Goal: Task Accomplishment & Management: Manage account settings

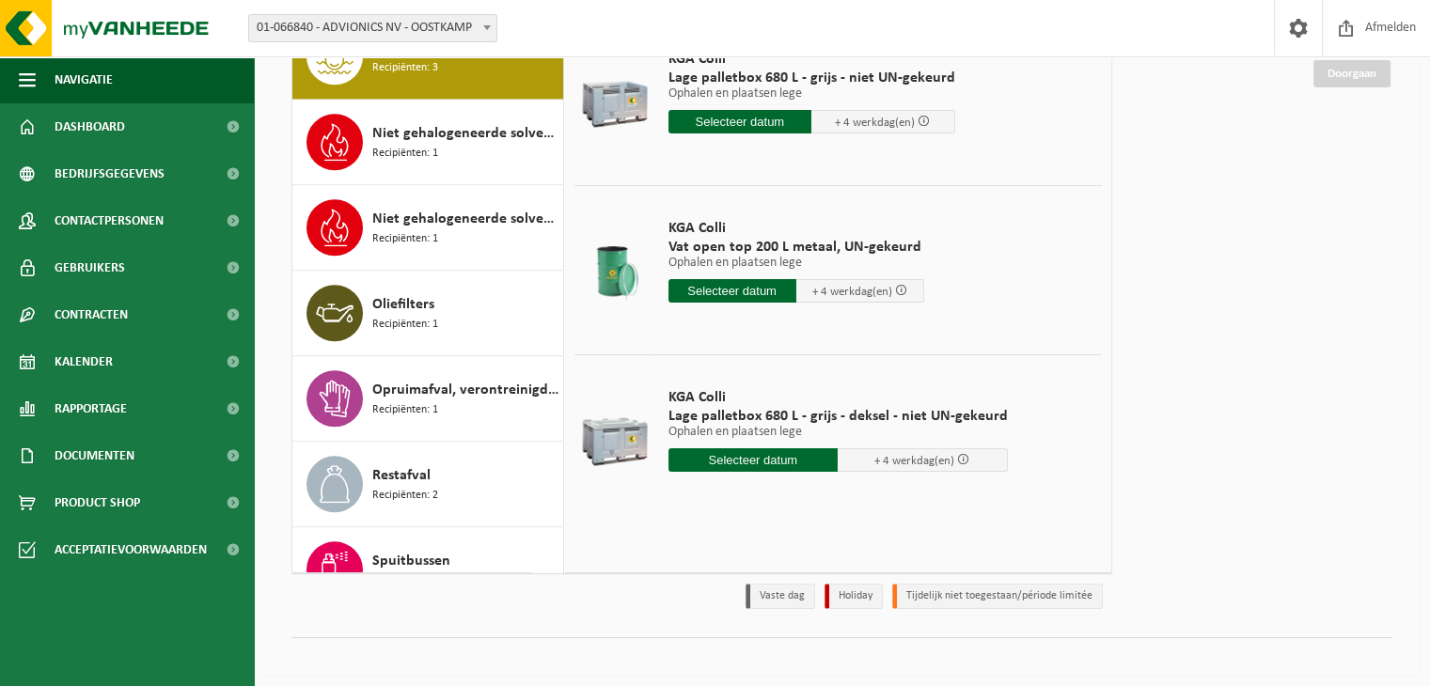
scroll to position [231, 0]
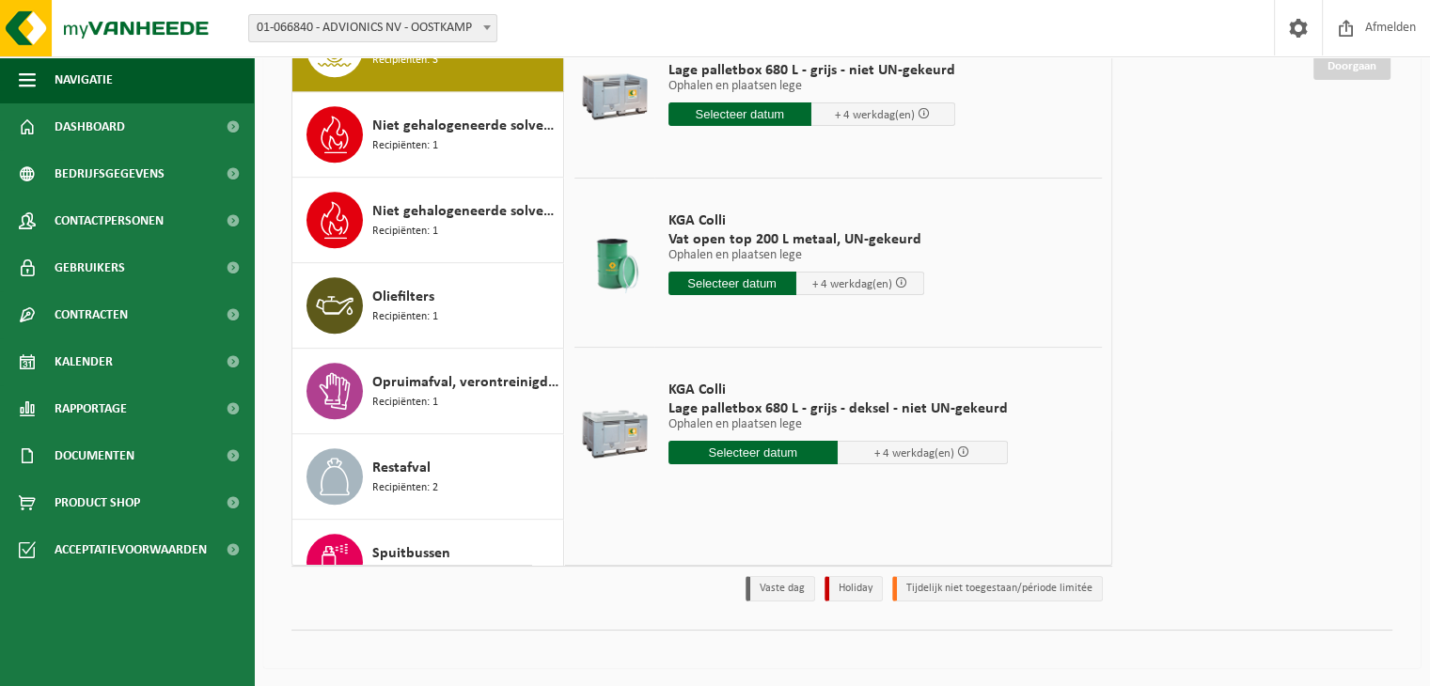
click at [1007, 235] on td "KGA Colli Vat open top 200 L metaal, UN-gekeurd Ophalen en plaatsen lege Ophale…" at bounding box center [878, 258] width 448 height 160
drag, startPoint x: 613, startPoint y: 629, endPoint x: 645, endPoint y: 523, distance: 110.9
click at [645, 523] on div "Afgewerkte olie - industrie in 200lt Recipiënten: 1 Afvalwater van passiverings…" at bounding box center [841, 300] width 1157 height 735
click at [645, 523] on table "KGA Colli Lage palletbox 680 L - grijs - niet UN-gekeurd Ophalen en plaatsen le…" at bounding box center [838, 262] width 546 height 525
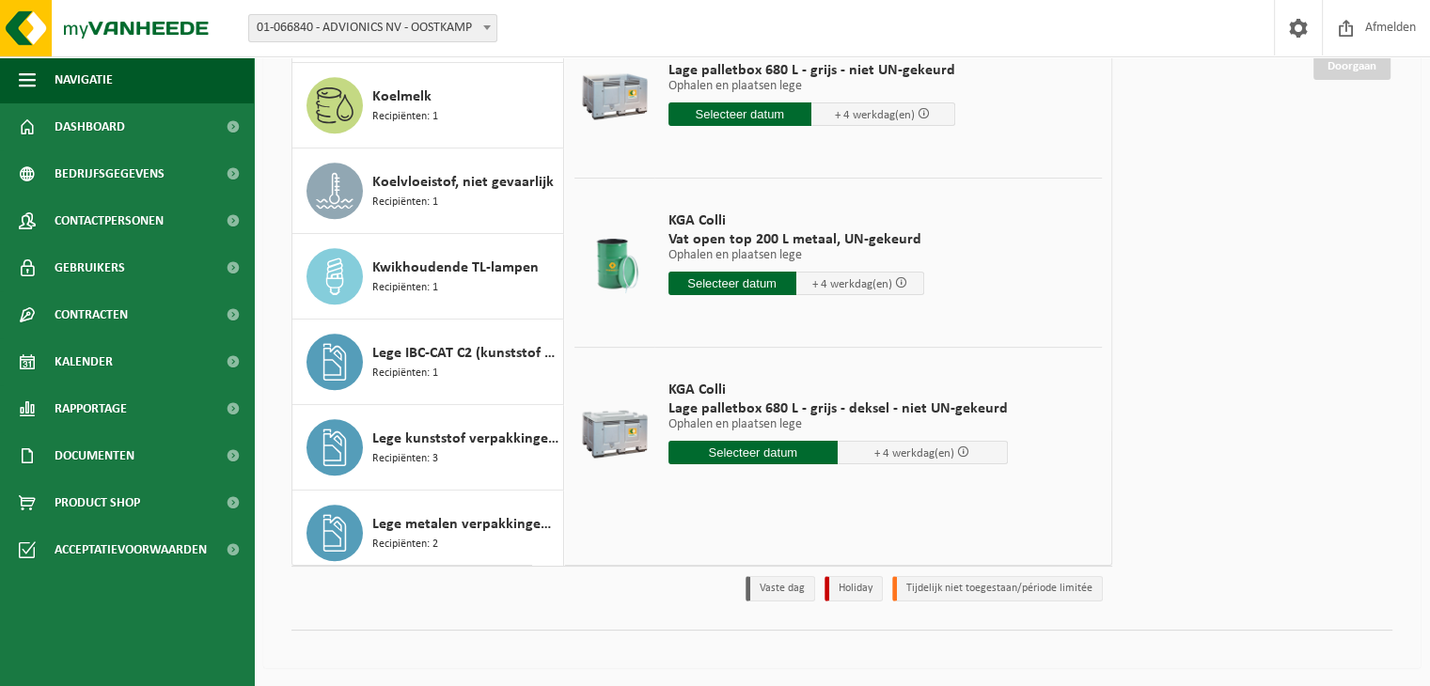
scroll to position [1065, 0]
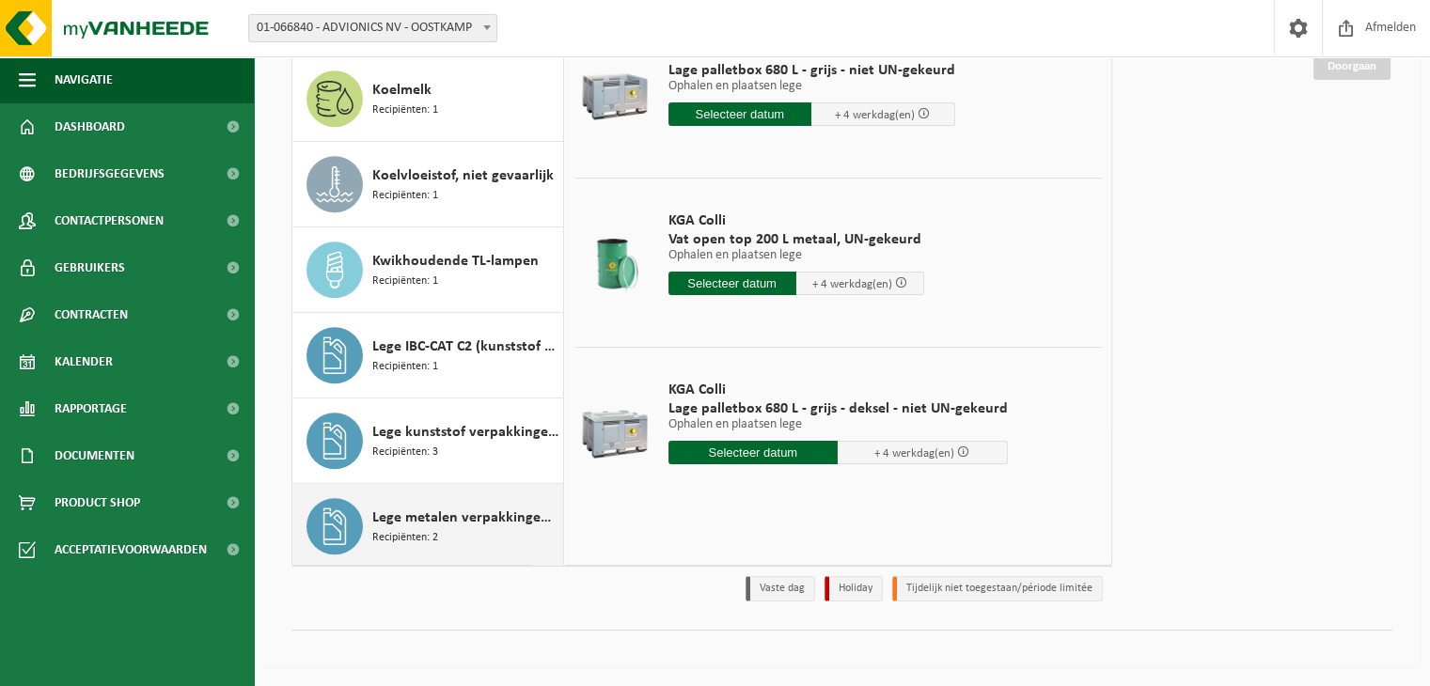
click at [489, 507] on span "Lege metalen verpakkingen van gevaarlijke stoffen" at bounding box center [465, 518] width 186 height 23
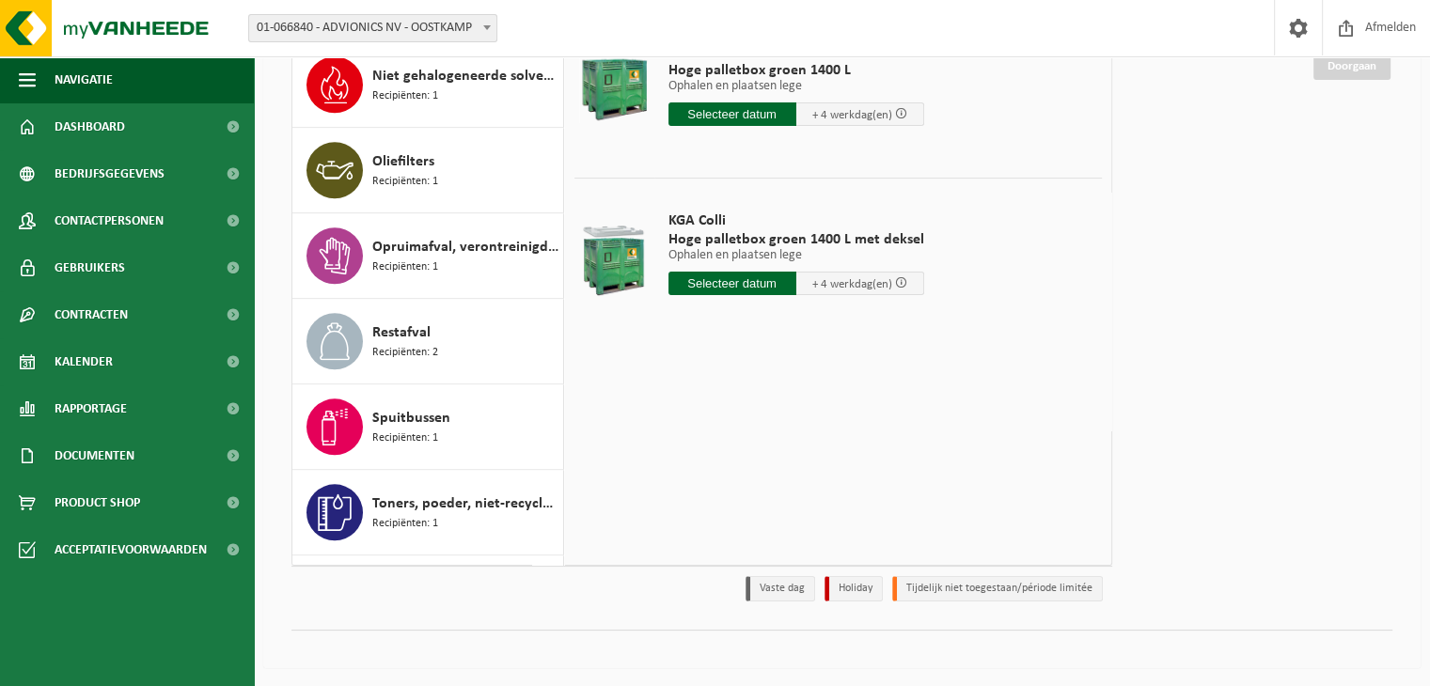
scroll to position [2143, 0]
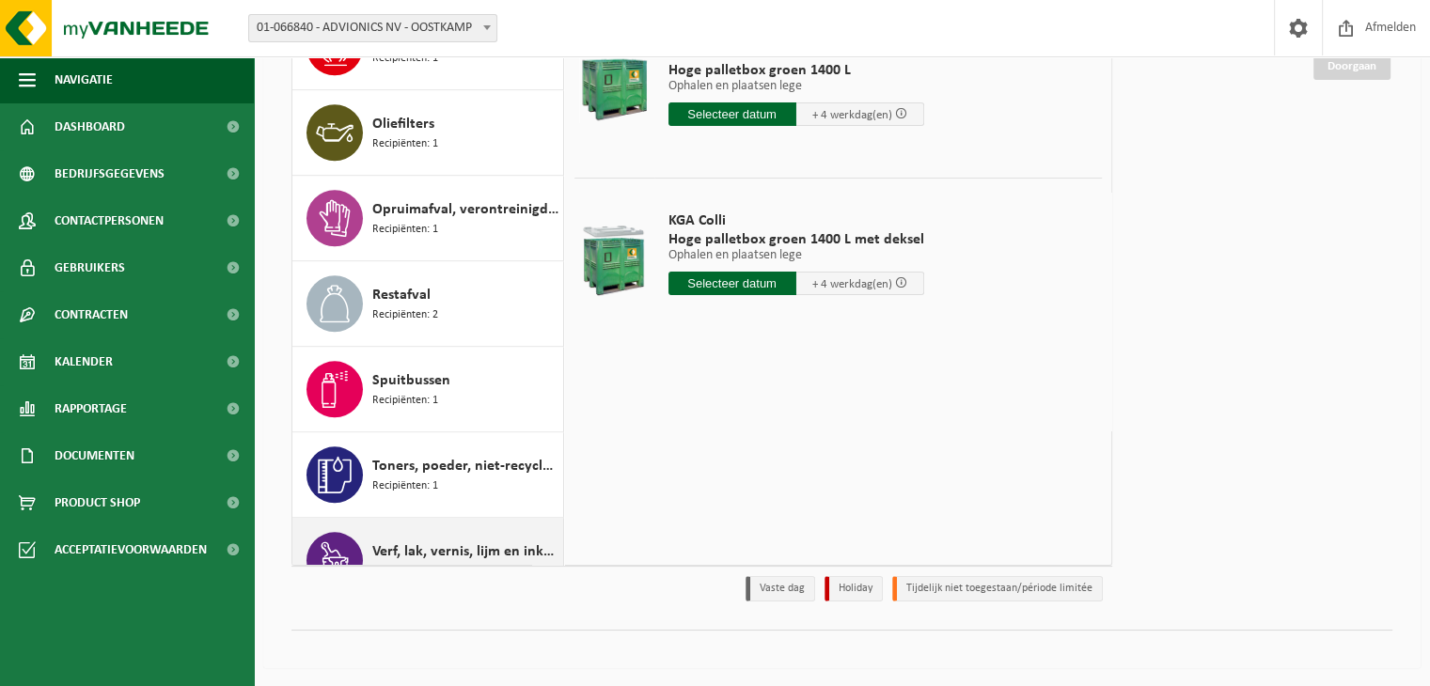
click at [486, 542] on span "Verf, lak, vernis, lijm en inkt, industrieel in kleinverpakking" at bounding box center [465, 552] width 186 height 23
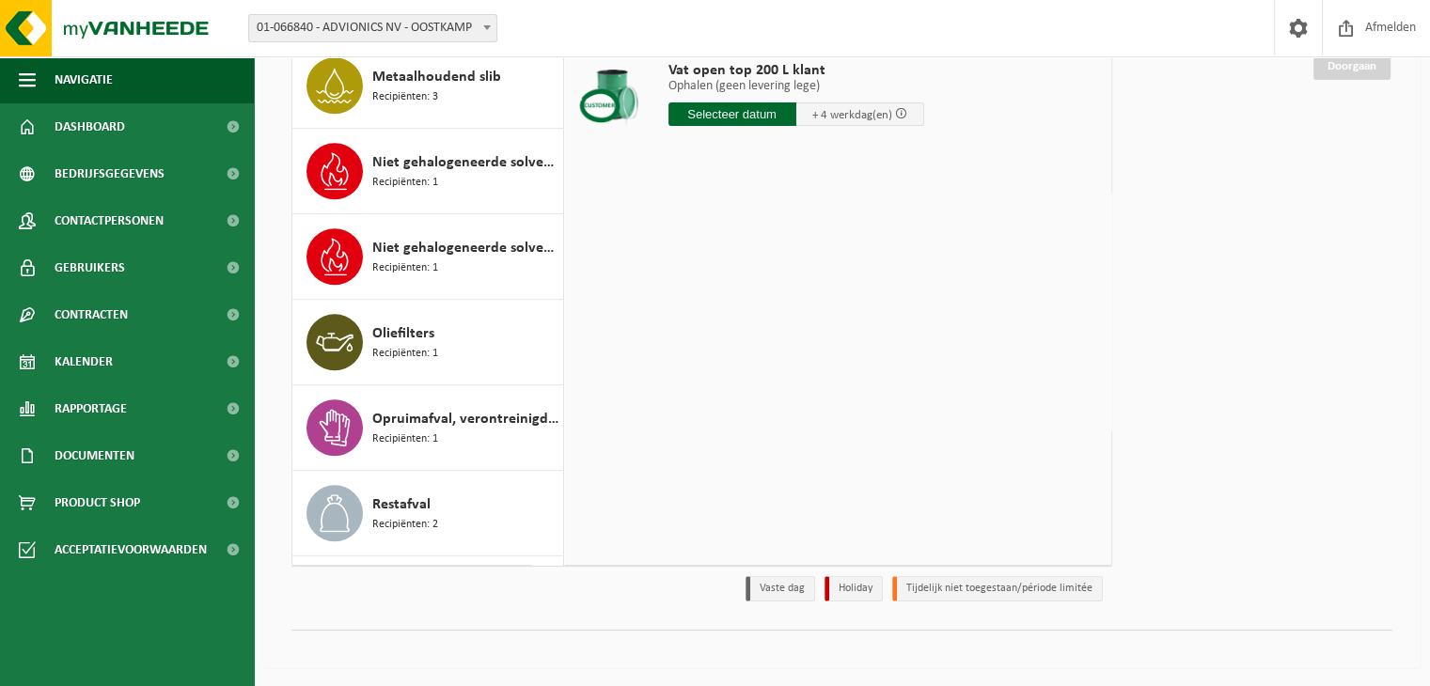
scroll to position [1440, 0]
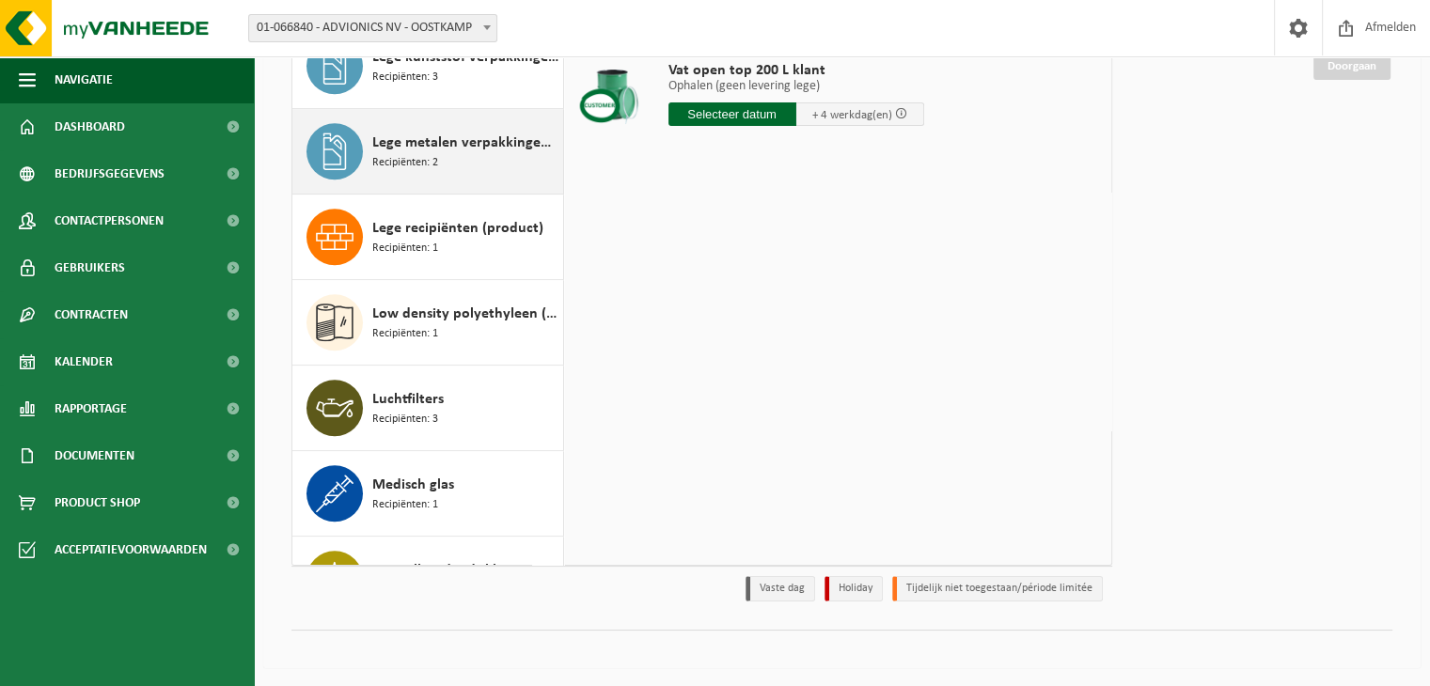
click at [468, 144] on span "Lege metalen verpakkingen van gevaarlijke stoffen" at bounding box center [465, 143] width 186 height 23
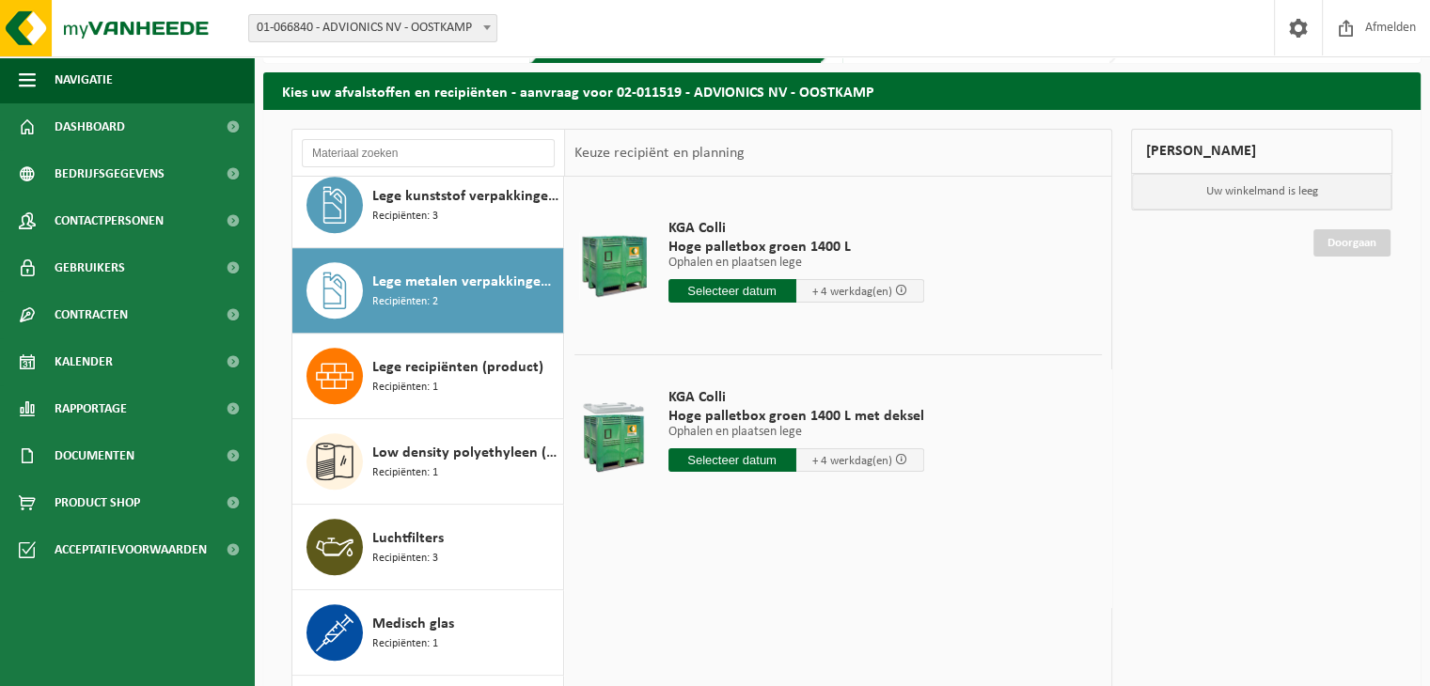
scroll to position [1466, 0]
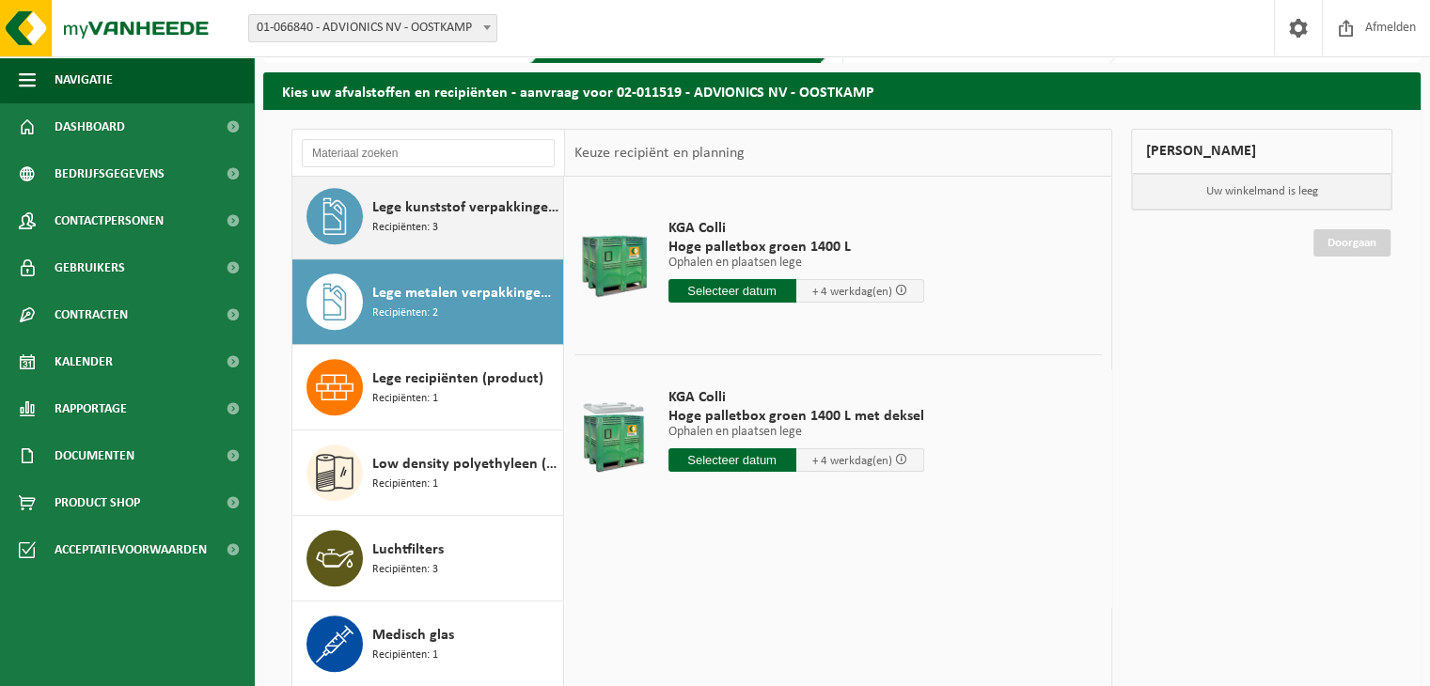
click at [474, 188] on div "Lege kunststof verpakkingen van gevaarlijke stoffen Recipiënten: 3" at bounding box center [465, 216] width 186 height 56
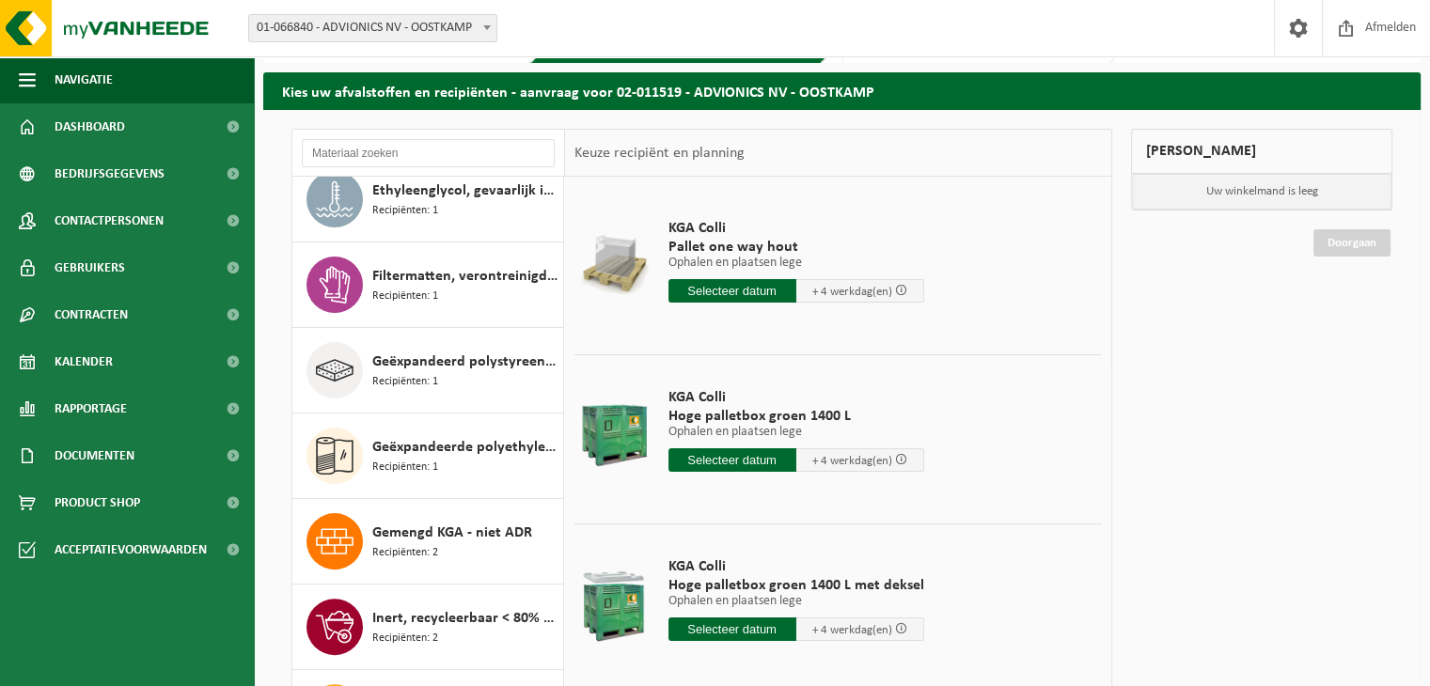
scroll to position [529, 0]
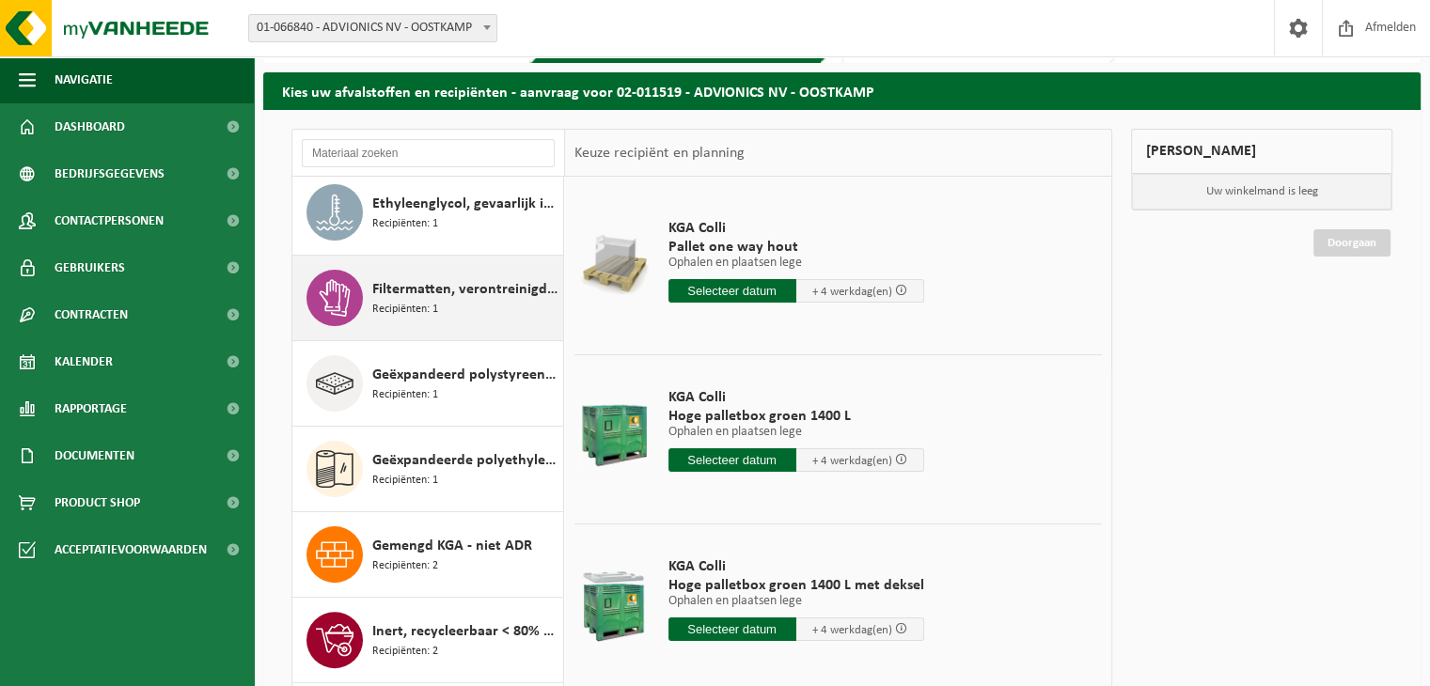
click at [460, 279] on span "Filtermatten, verontreinigd met verf" at bounding box center [465, 289] width 186 height 23
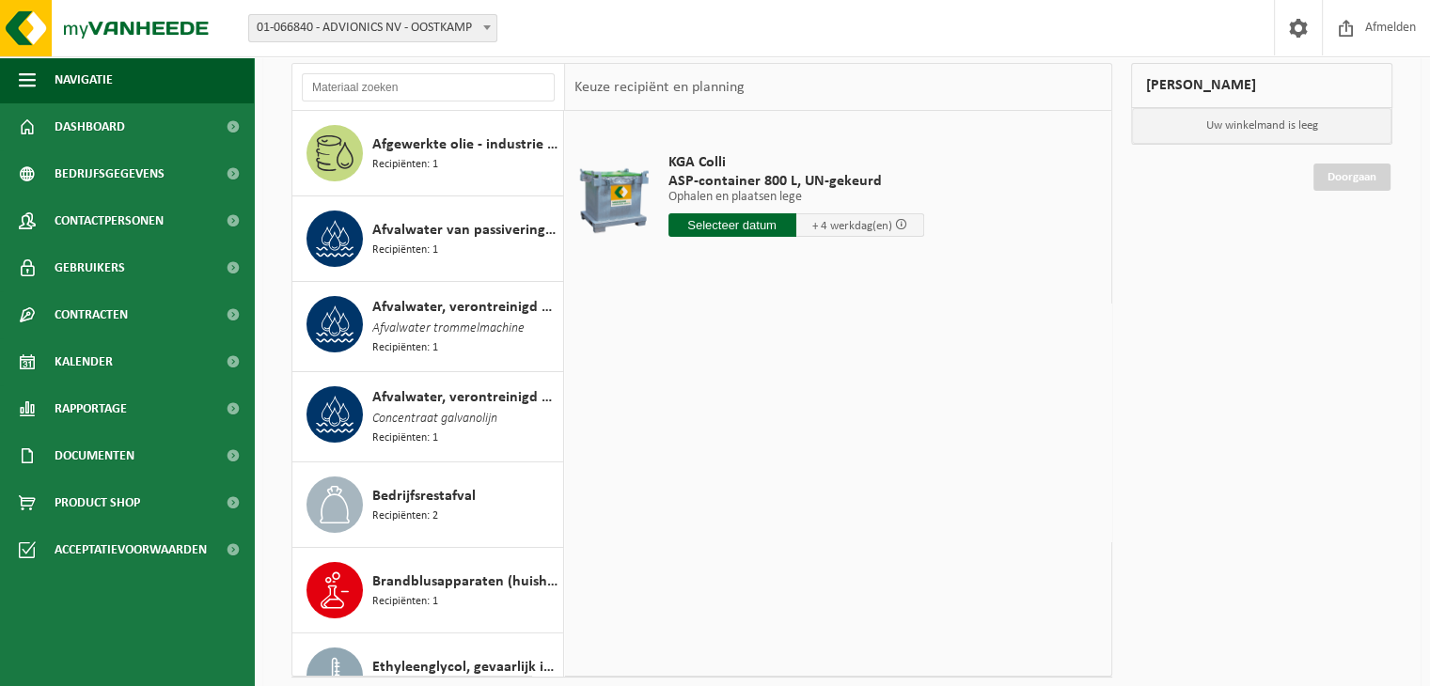
scroll to position [118, 0]
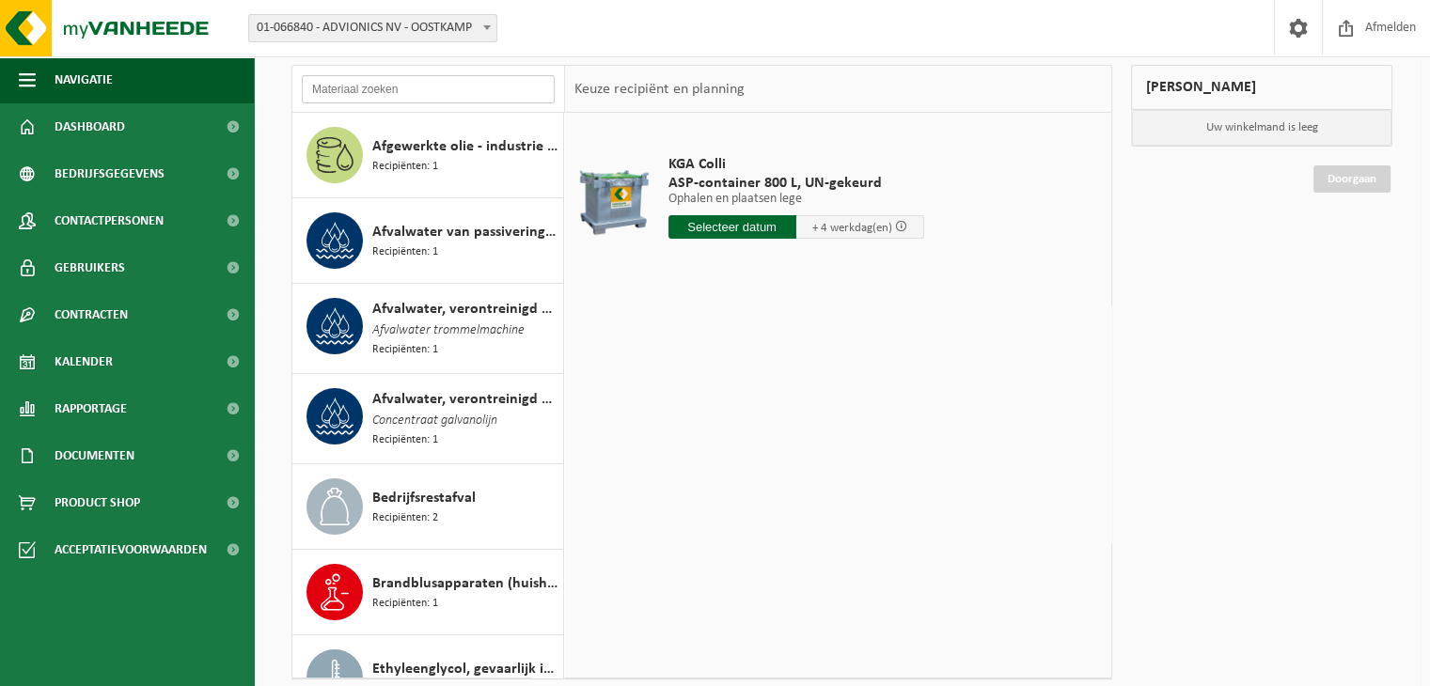
click at [450, 90] on input "text" at bounding box center [428, 89] width 253 height 28
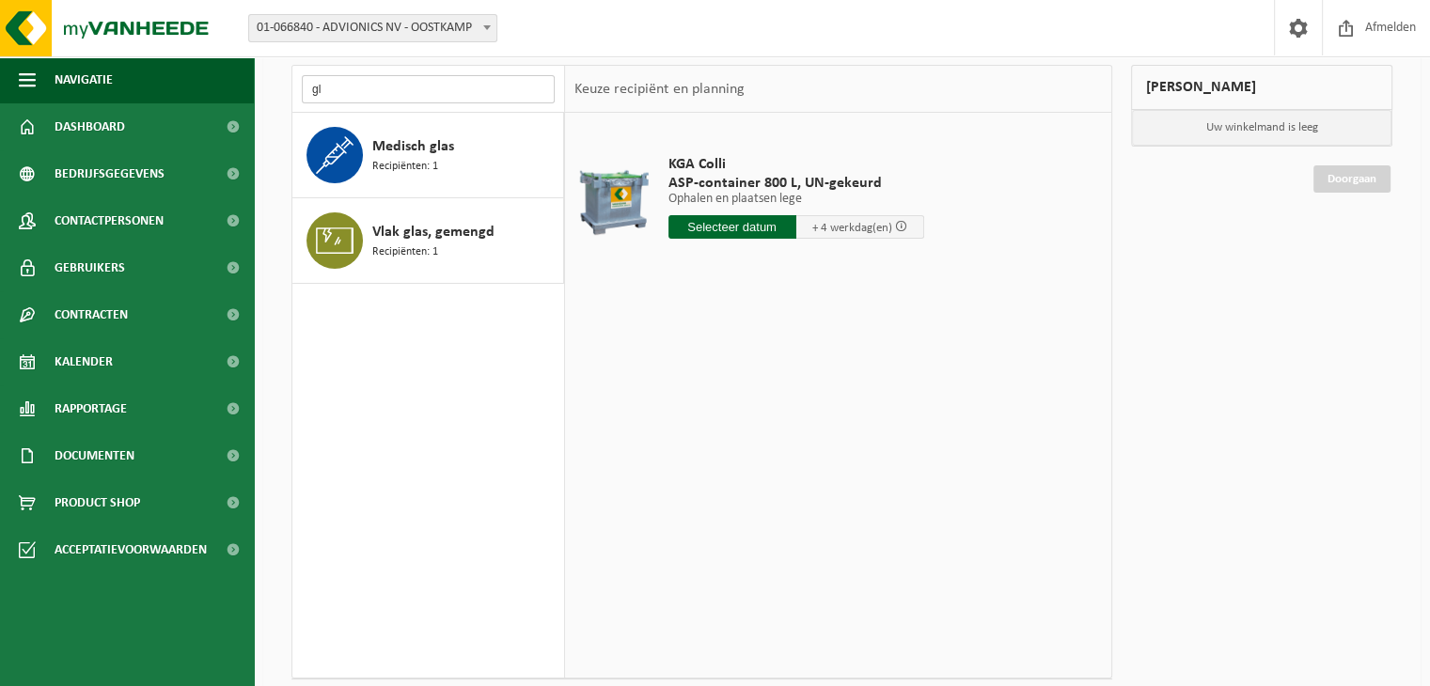
type input "g"
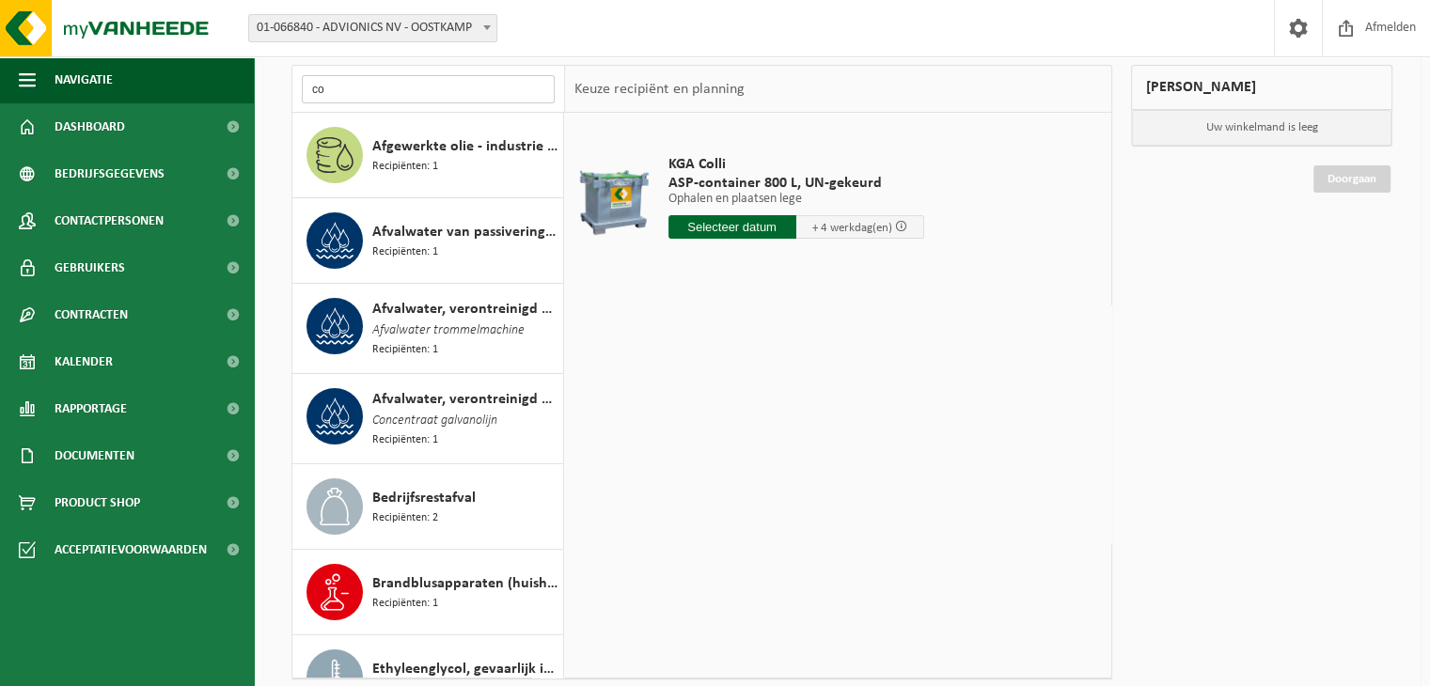
type input "c"
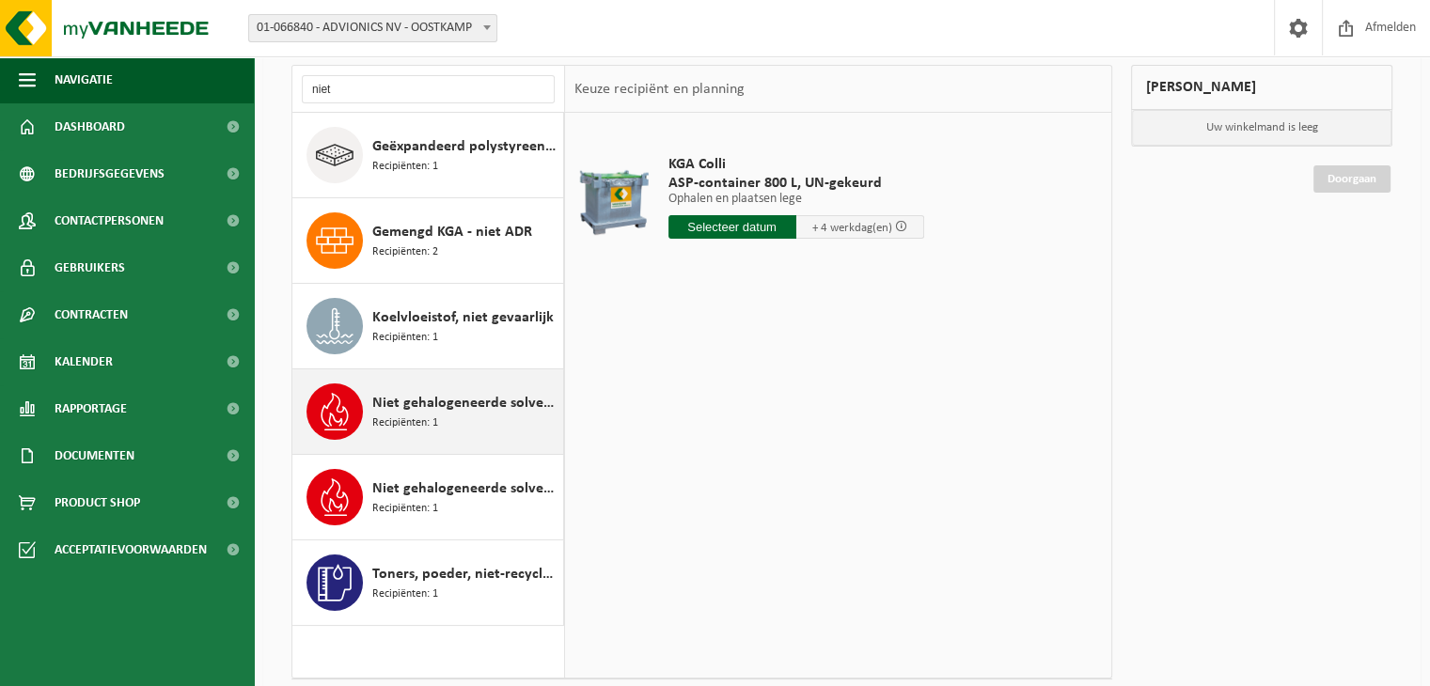
click at [475, 387] on div "Niet gehalogeneerde solventen - hoogcalorisch in 200lt-vat Recipiënten: 1" at bounding box center [465, 412] width 186 height 56
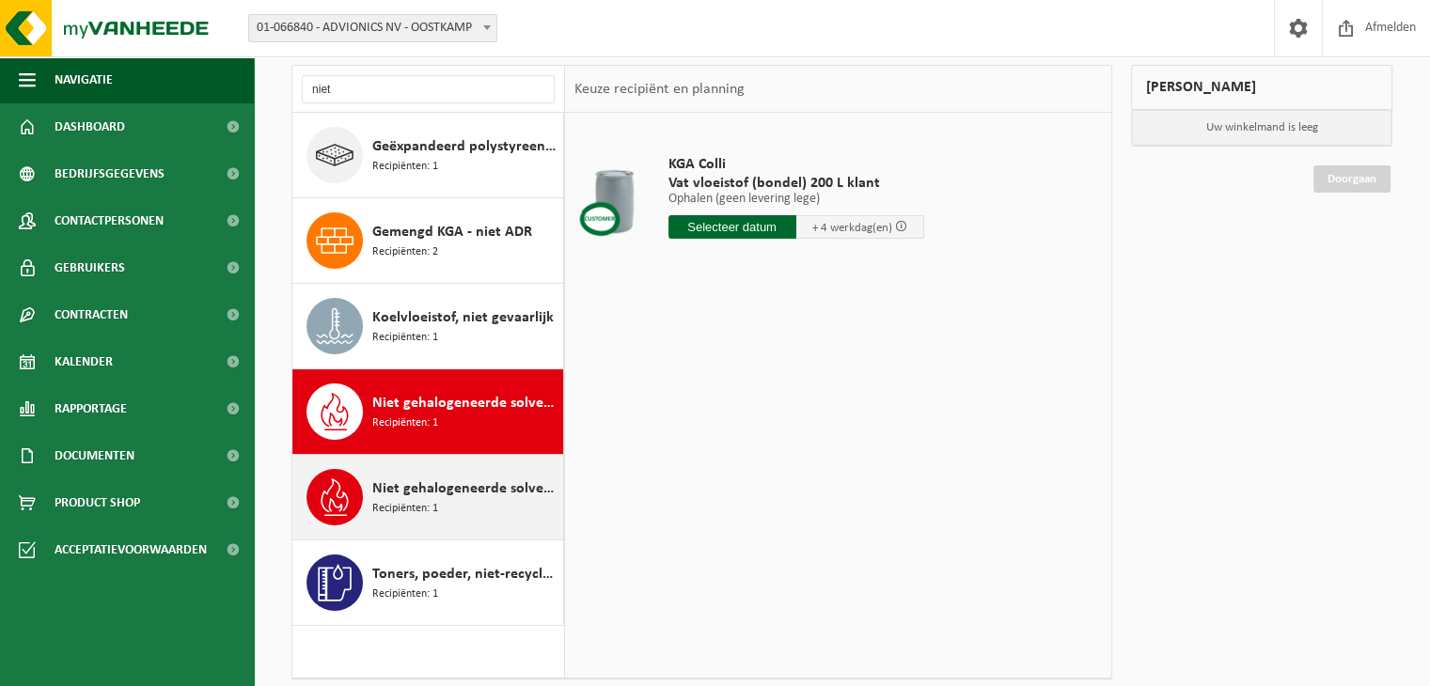
click at [467, 493] on span "Niet gehalogeneerde solventen - laagcalorisch in 200lt-vat" at bounding box center [465, 489] width 186 height 23
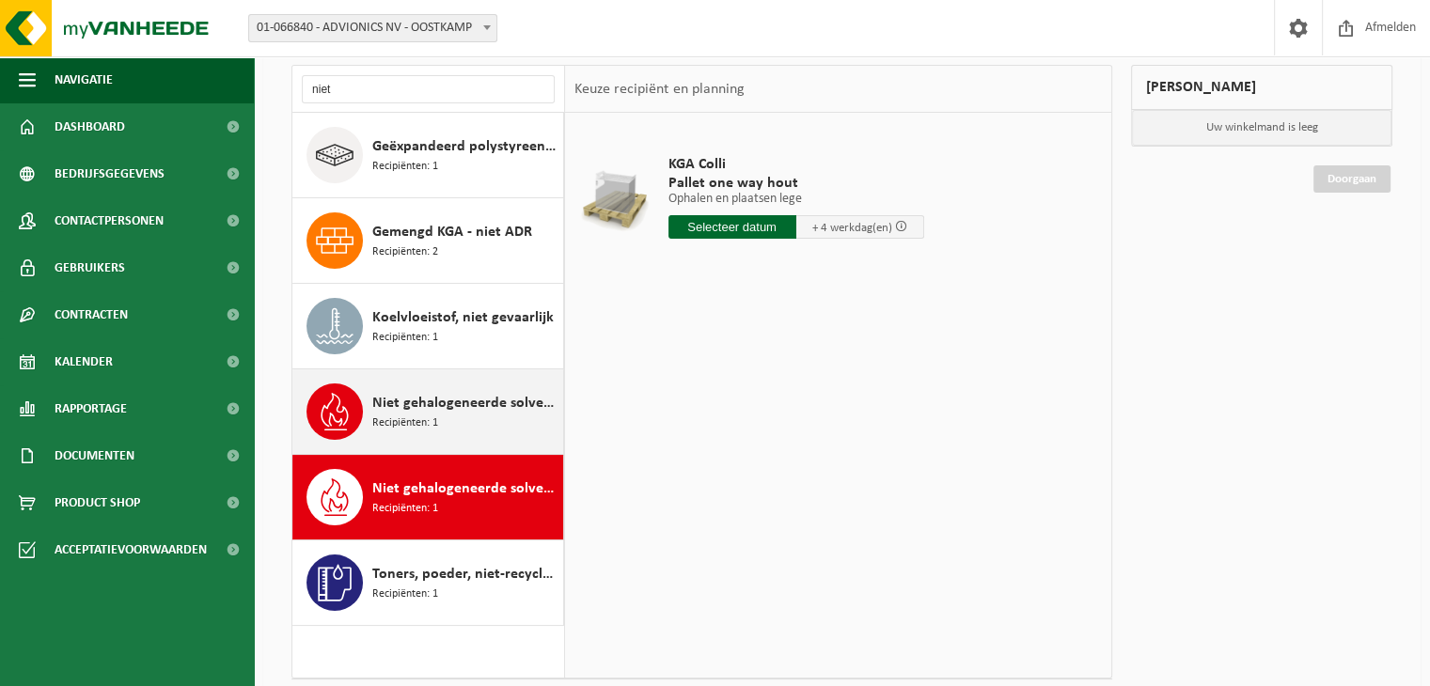
click at [447, 406] on span "Niet gehalogeneerde solventen - hoogcalorisch in 200lt-vat" at bounding box center [465, 403] width 186 height 23
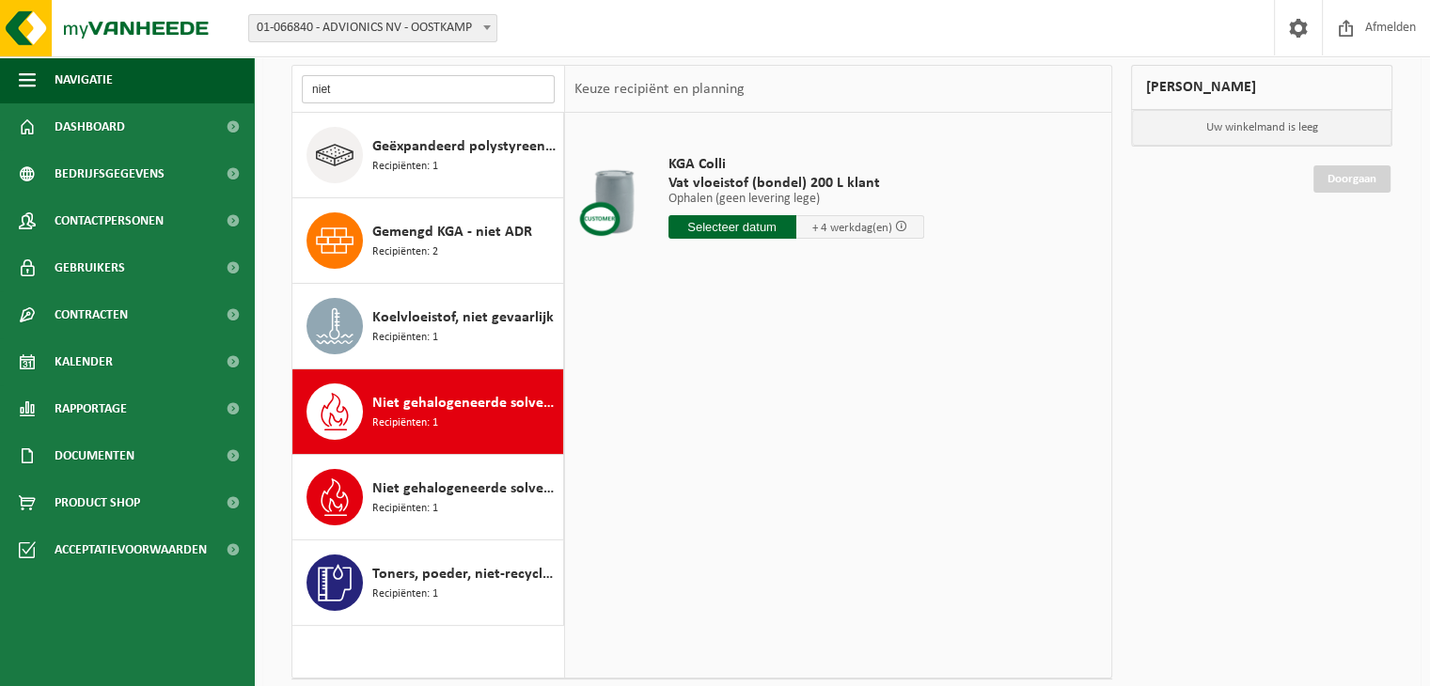
click at [391, 85] on input "niet" at bounding box center [428, 89] width 253 height 28
type input "n"
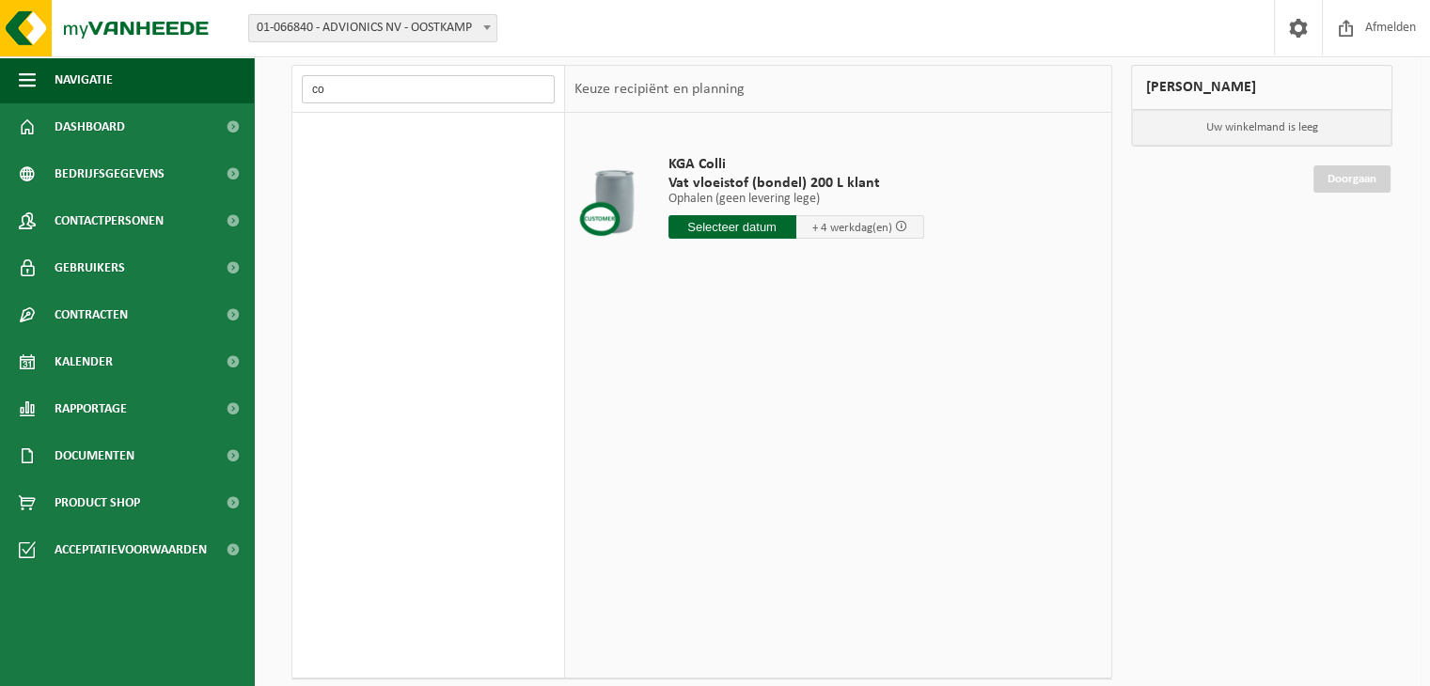
type input "c"
type input "v"
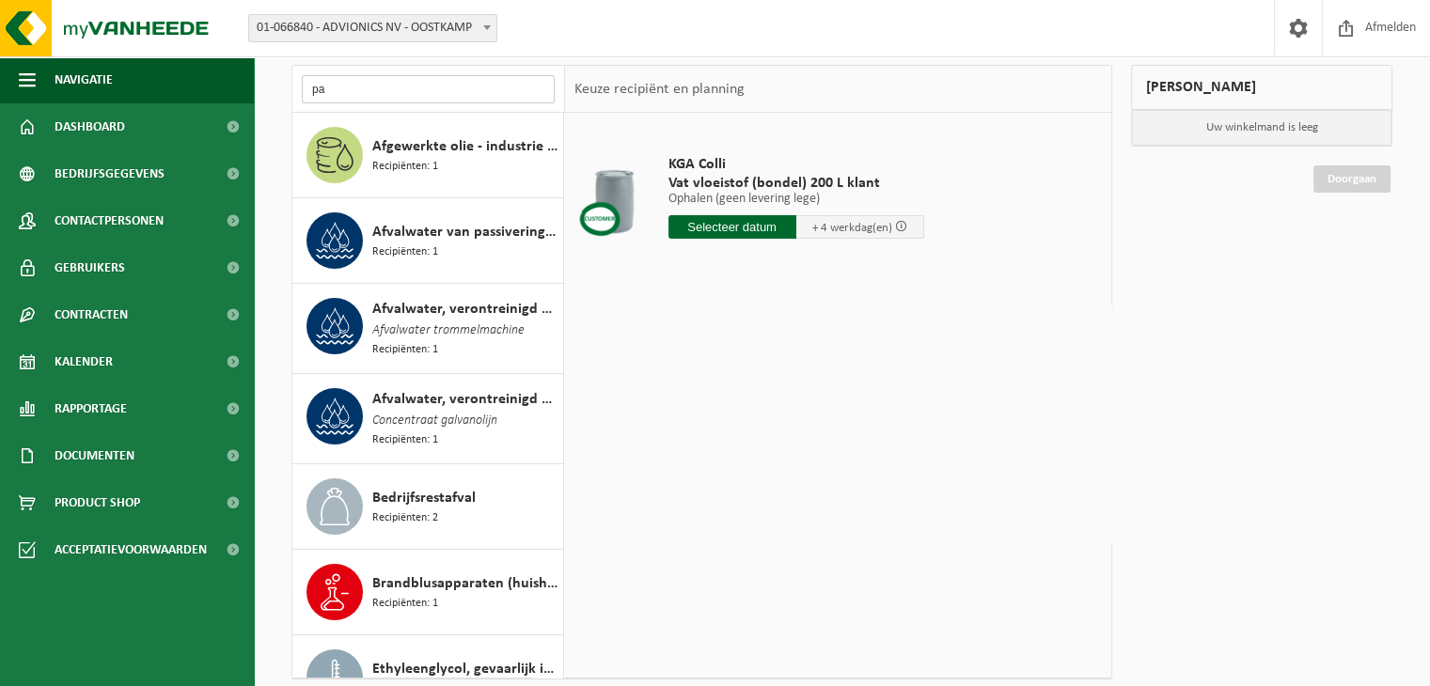
type input "p"
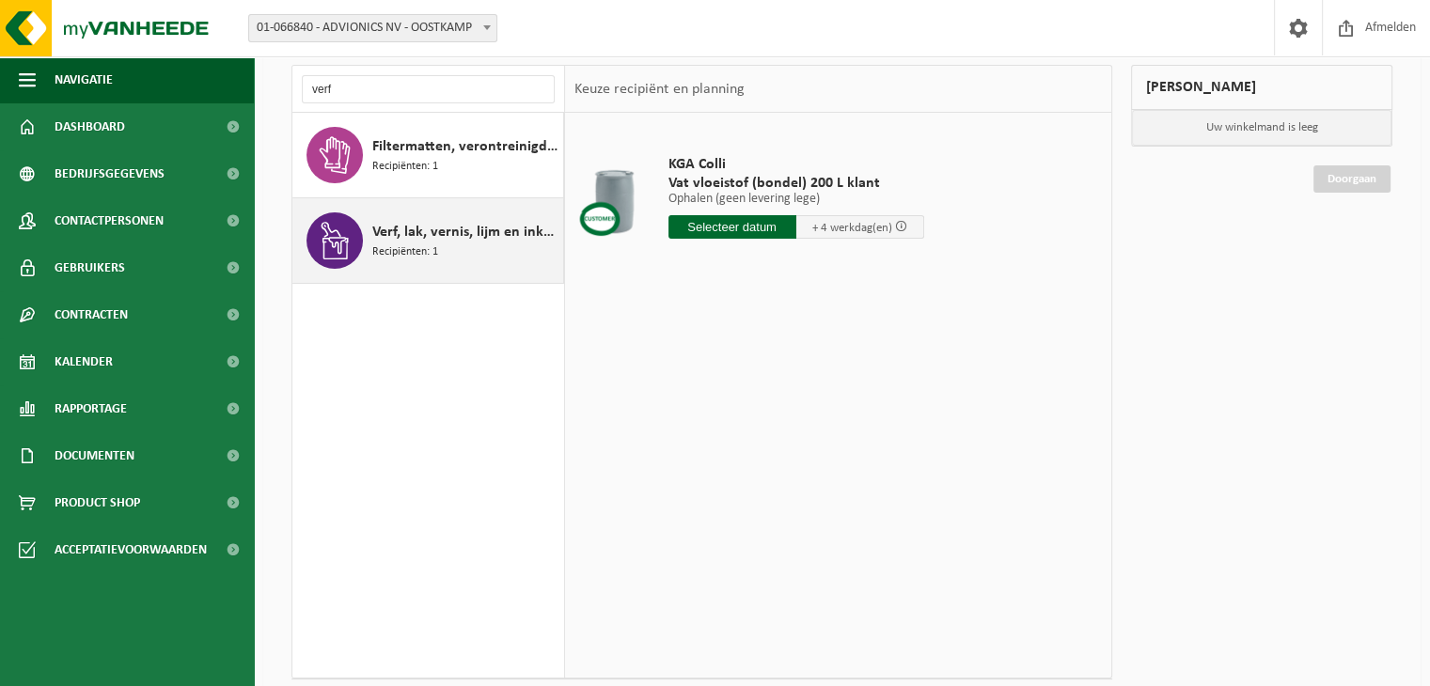
click at [454, 231] on span "Verf, lak, vernis, lijm en inkt, industrieel in kleinverpakking" at bounding box center [465, 232] width 186 height 23
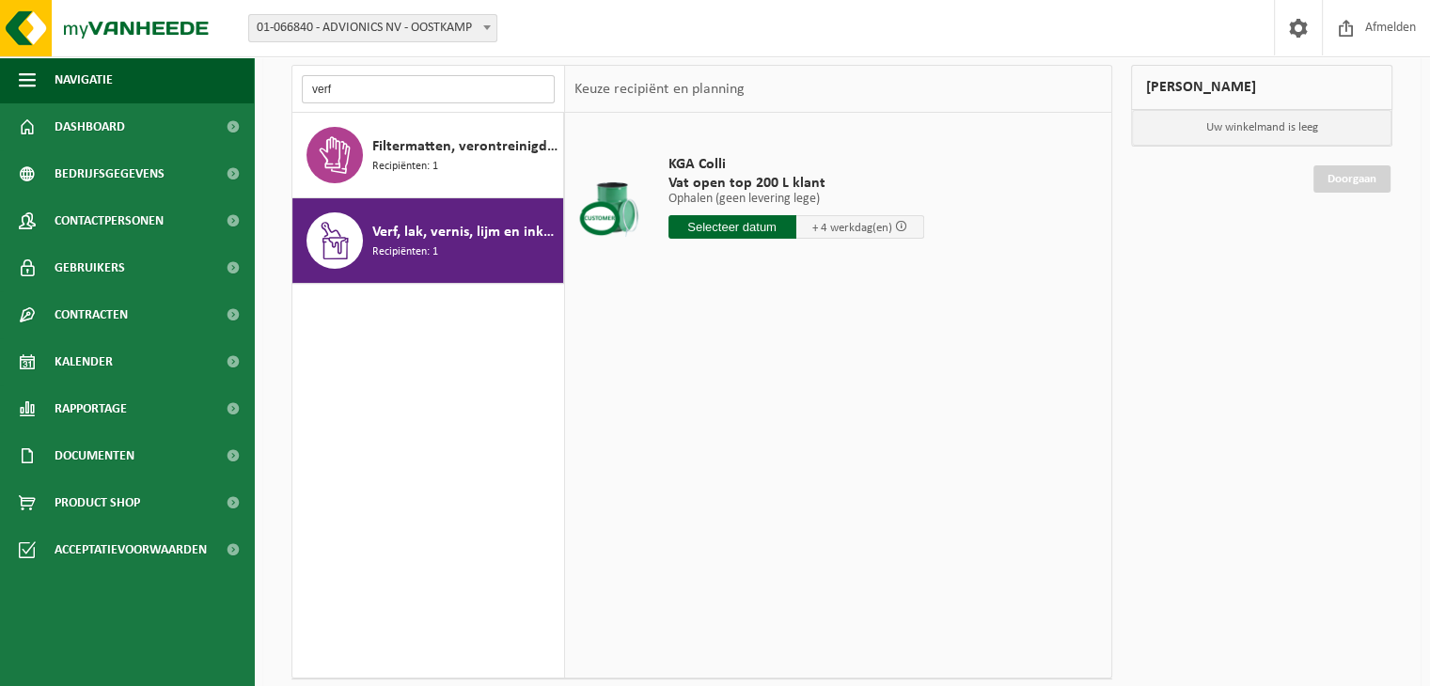
click at [343, 84] on input "verf" at bounding box center [428, 89] width 253 height 28
type input "v"
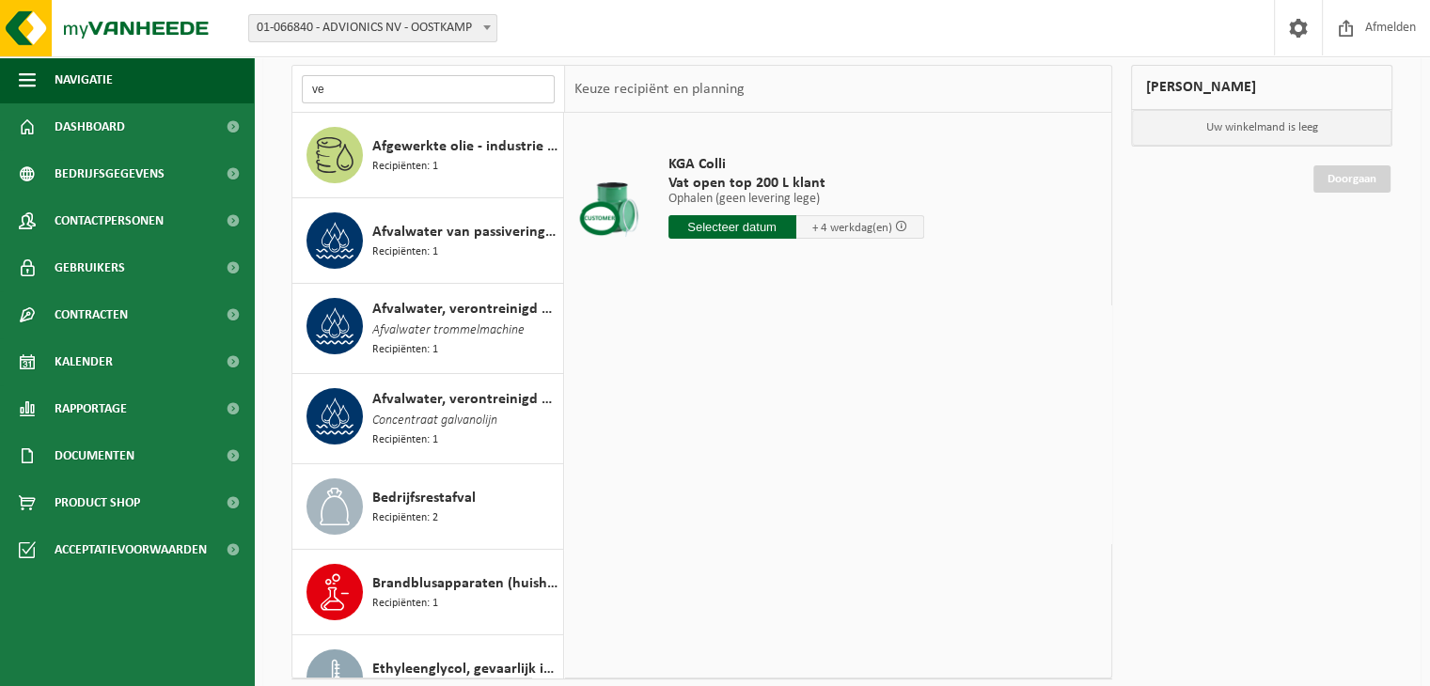
type input "v"
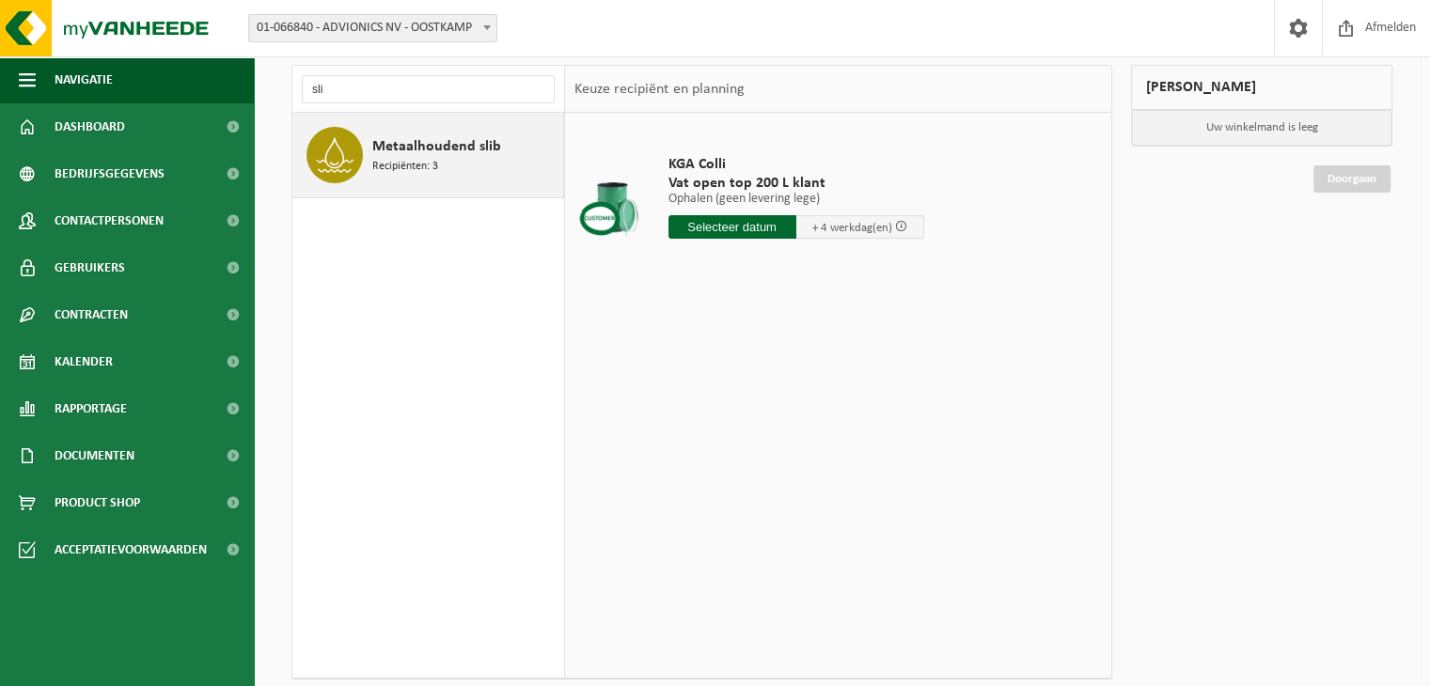
click at [415, 144] on span "Metaalhoudend slib" at bounding box center [436, 146] width 129 height 23
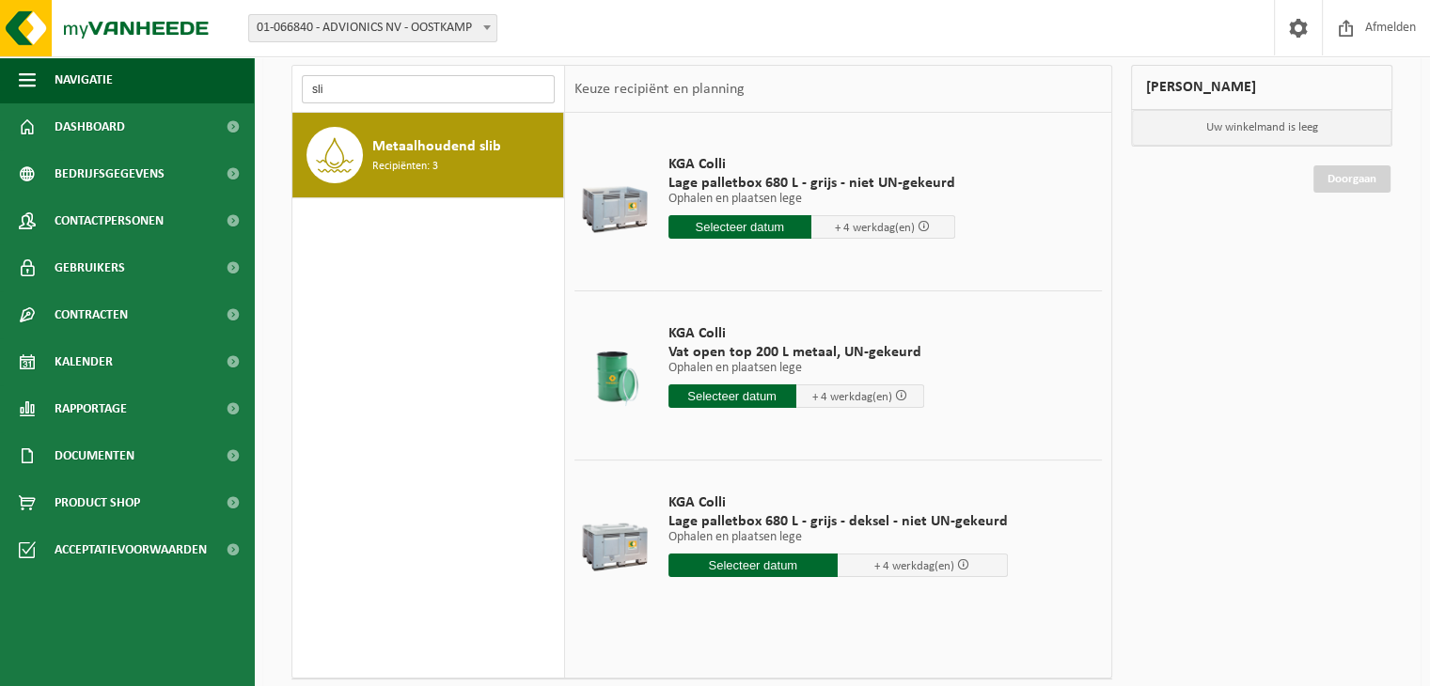
click at [372, 85] on input "sli" at bounding box center [428, 89] width 253 height 28
type input "s"
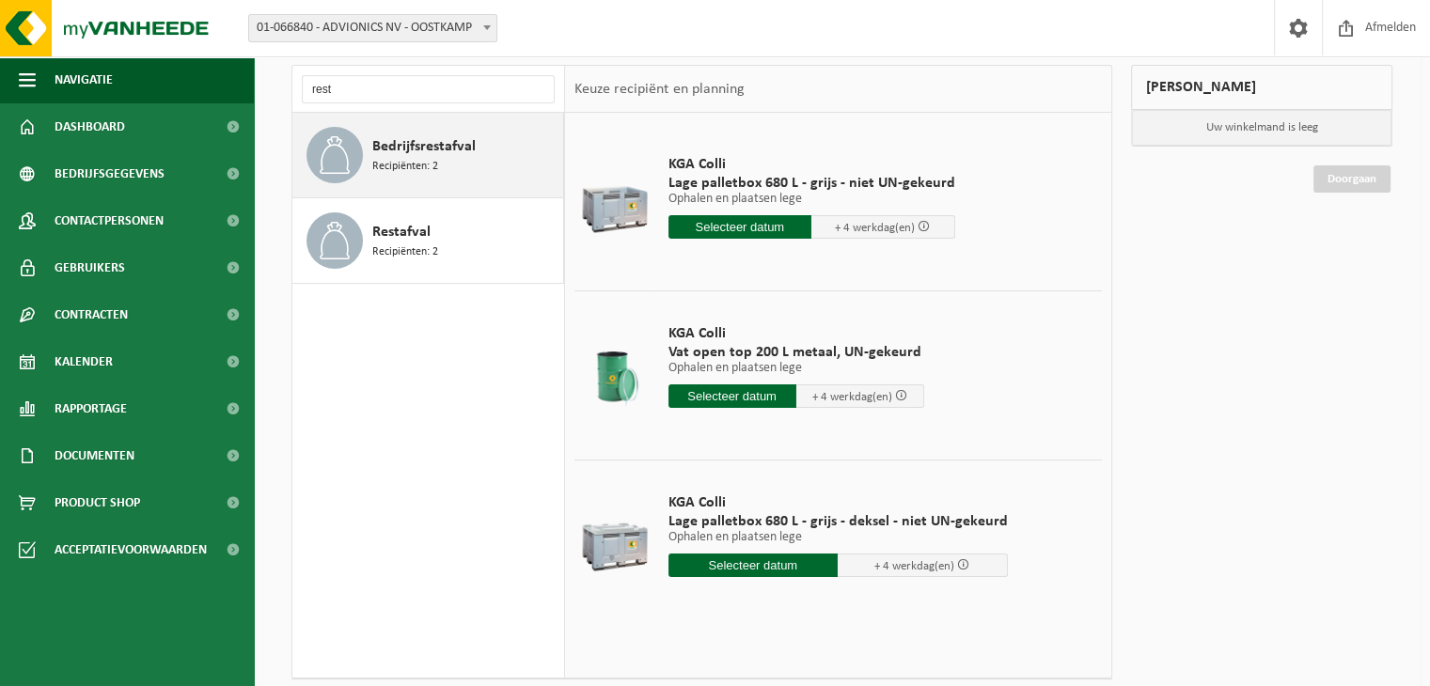
click at [420, 159] on span "Recipiënten: 2" at bounding box center [405, 167] width 66 height 18
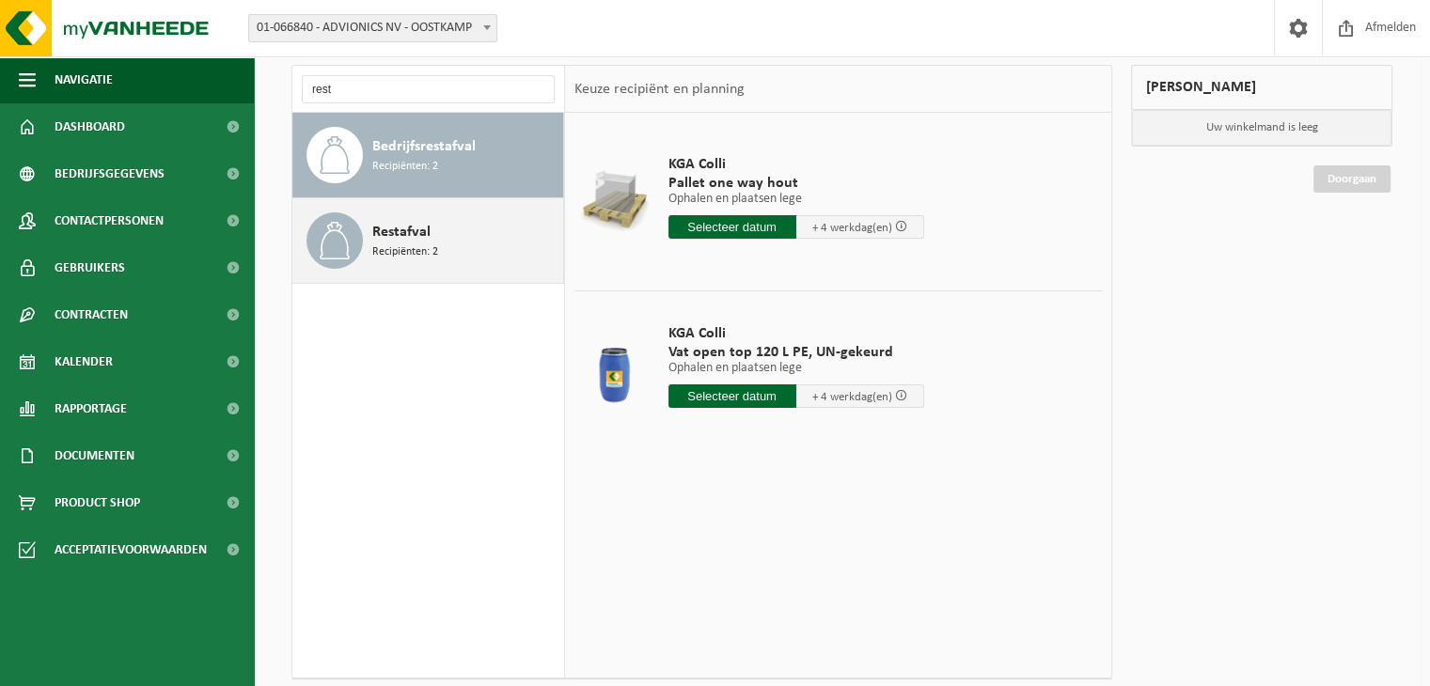
click at [408, 226] on span "Restafval" at bounding box center [401, 232] width 58 height 23
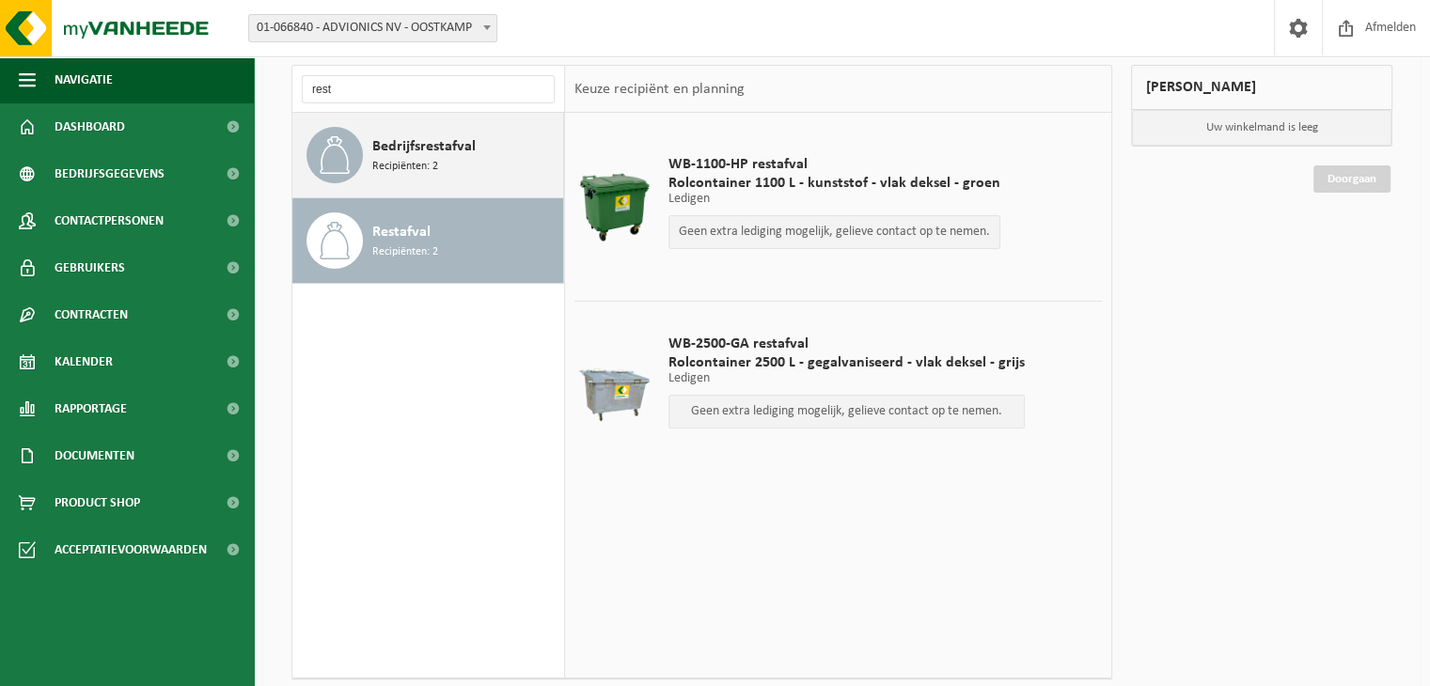
click at [432, 143] on span "Bedrijfsrestafval" at bounding box center [423, 146] width 103 height 23
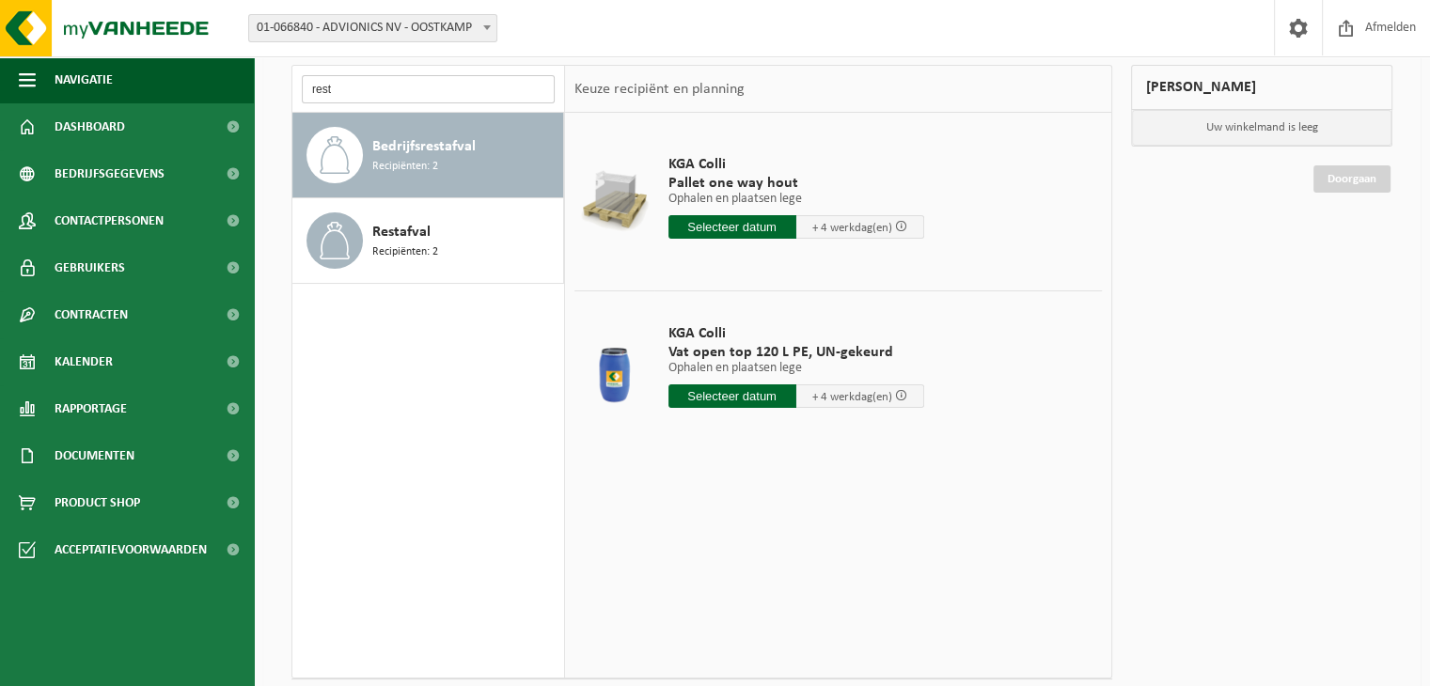
click at [349, 88] on input "rest" at bounding box center [428, 89] width 253 height 28
type input "r"
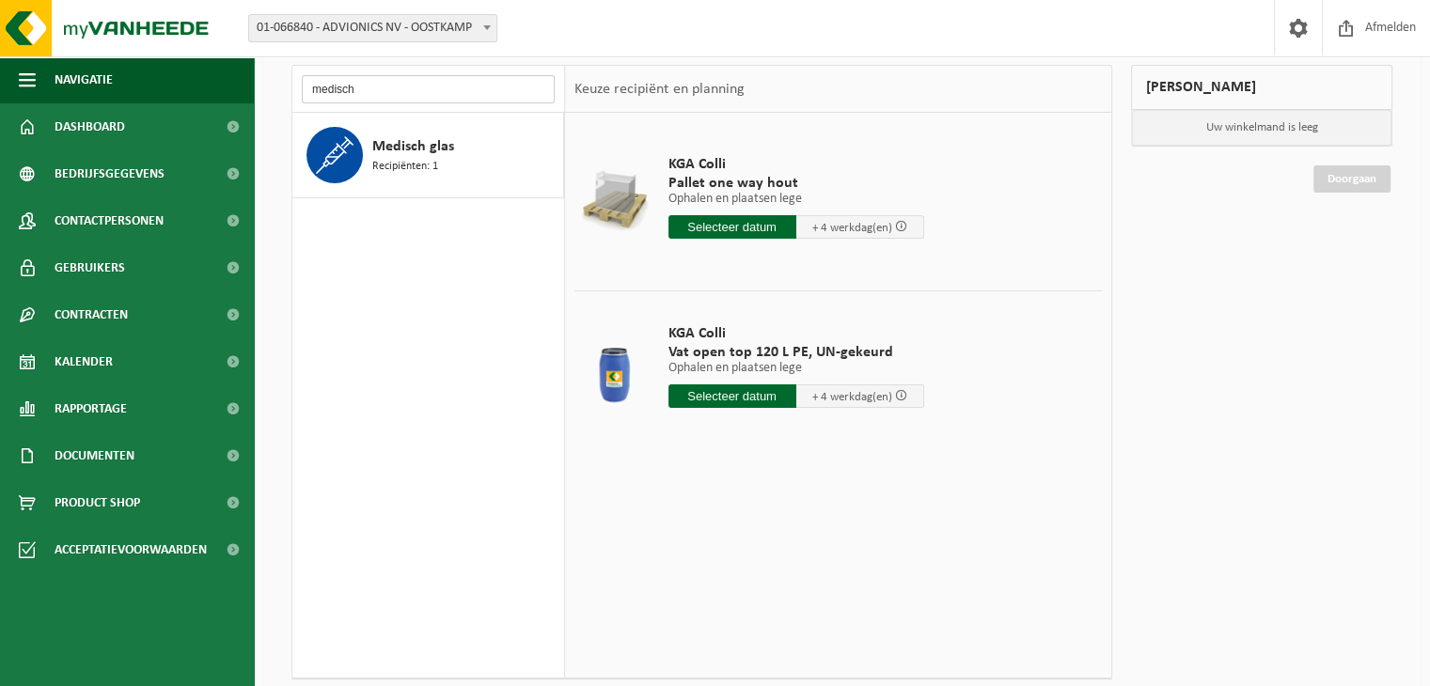
type input "medisch"
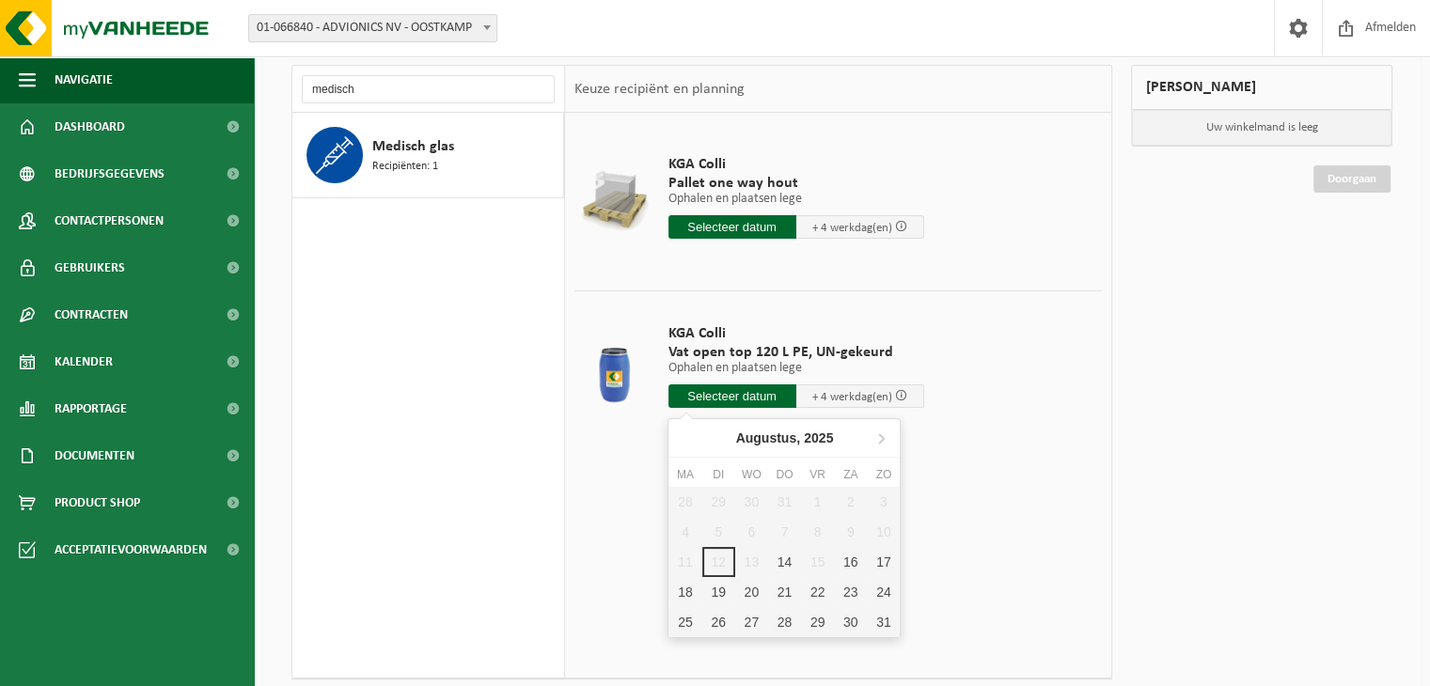
click at [738, 399] on input "text" at bounding box center [732, 396] width 128 height 24
click at [792, 561] on div "14" at bounding box center [784, 562] width 33 height 30
type input "Van 2025-08-14"
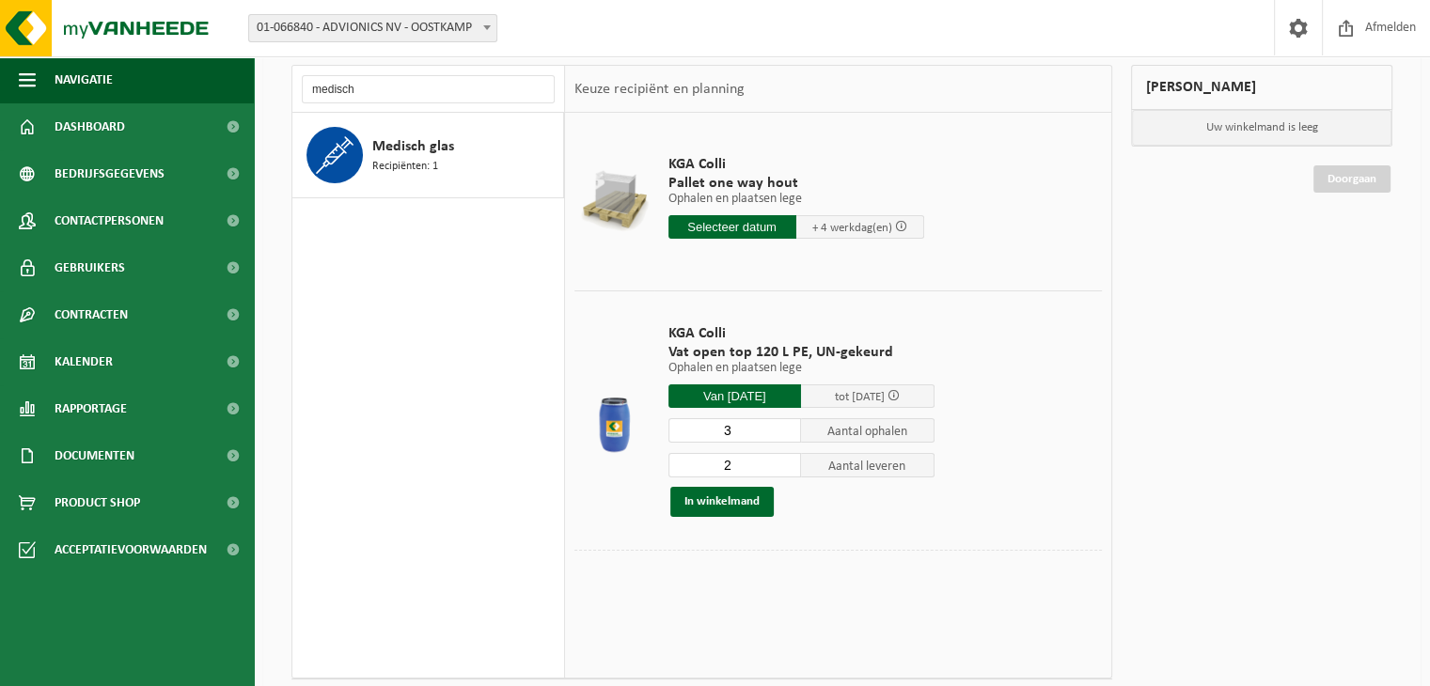
click at [790, 423] on input "3" at bounding box center [734, 430] width 133 height 24
click at [790, 423] on input "4" at bounding box center [734, 430] width 133 height 24
click at [788, 437] on input "3" at bounding box center [734, 430] width 133 height 24
click at [788, 437] on input "2" at bounding box center [734, 430] width 133 height 24
click at [788, 437] on input "1" at bounding box center [734, 430] width 133 height 24
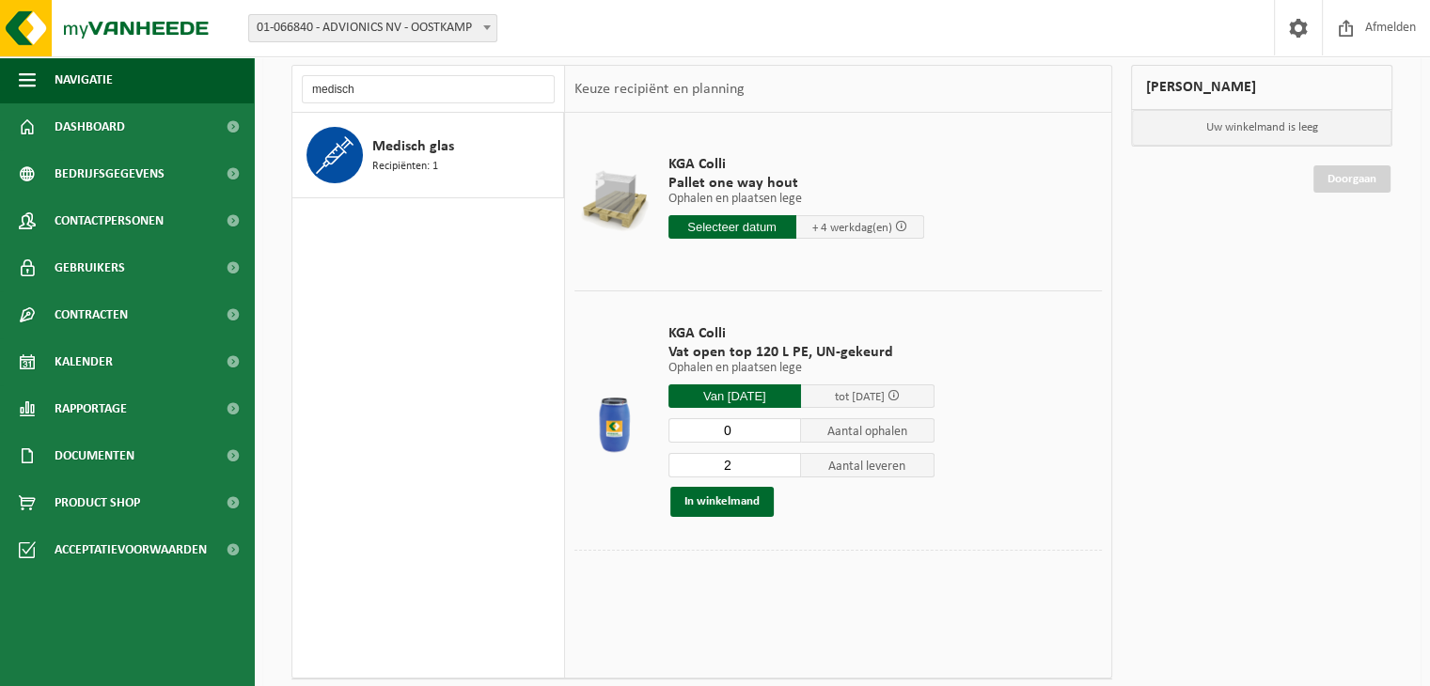
type input "0"
click at [788, 437] on input "0" at bounding box center [734, 430] width 133 height 24
click at [789, 458] on input "3" at bounding box center [734, 465] width 133 height 24
click at [792, 464] on input "2" at bounding box center [734, 465] width 133 height 24
type input "1"
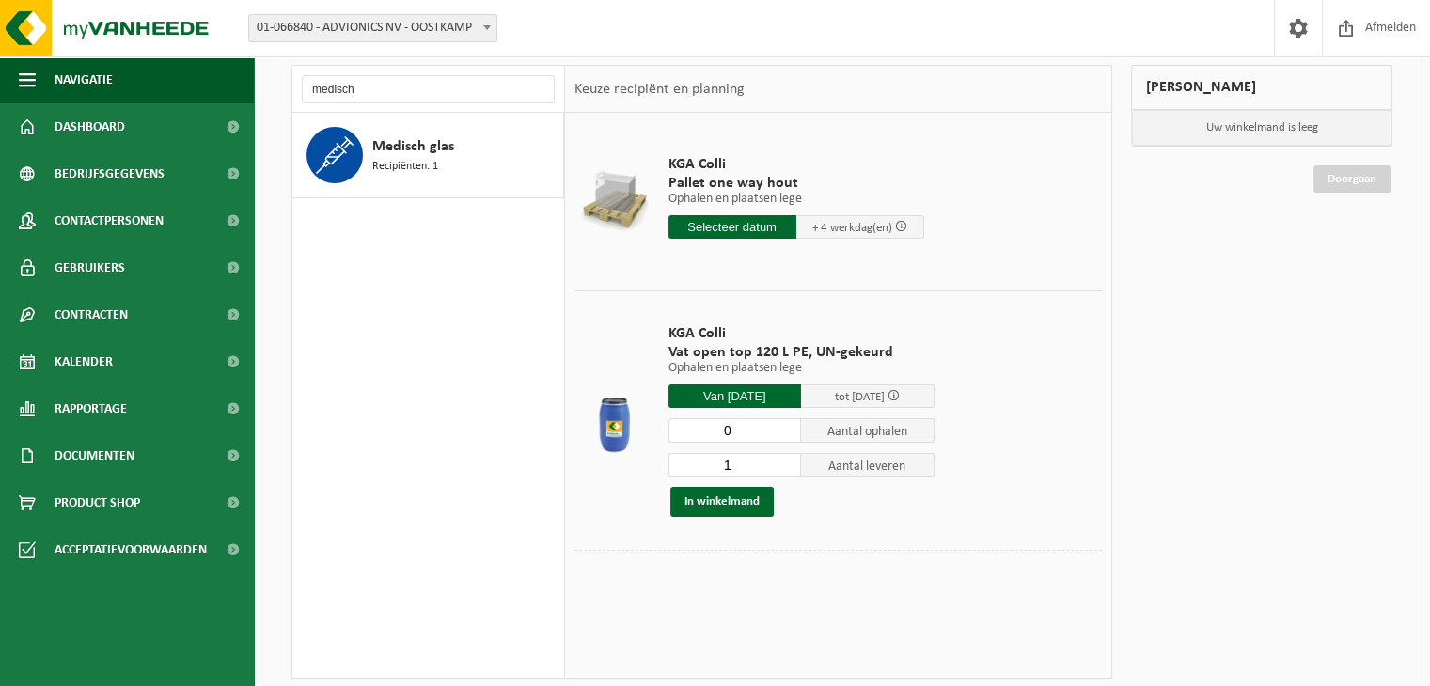
click at [792, 464] on input "1" at bounding box center [734, 465] width 133 height 24
click at [731, 498] on button "In winkelmand" at bounding box center [721, 502] width 103 height 30
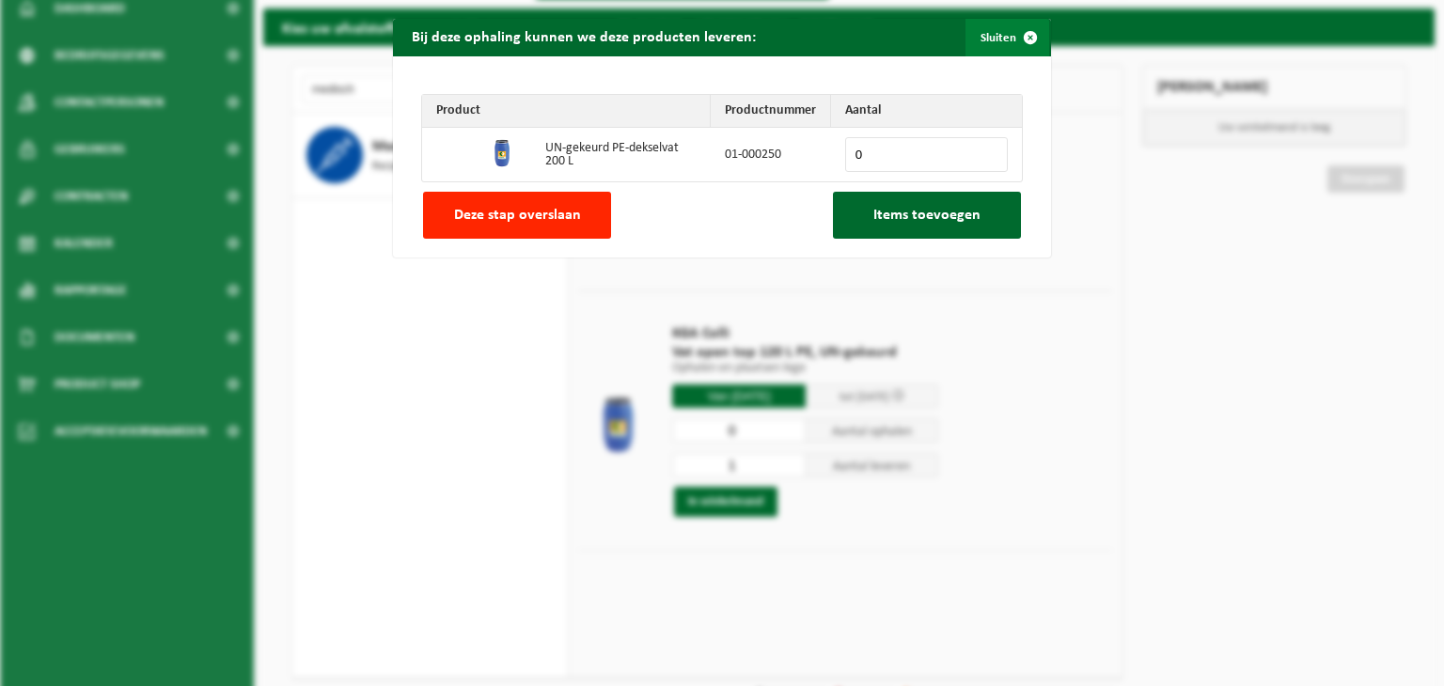
click at [1021, 34] on span "button" at bounding box center [1030, 38] width 38 height 38
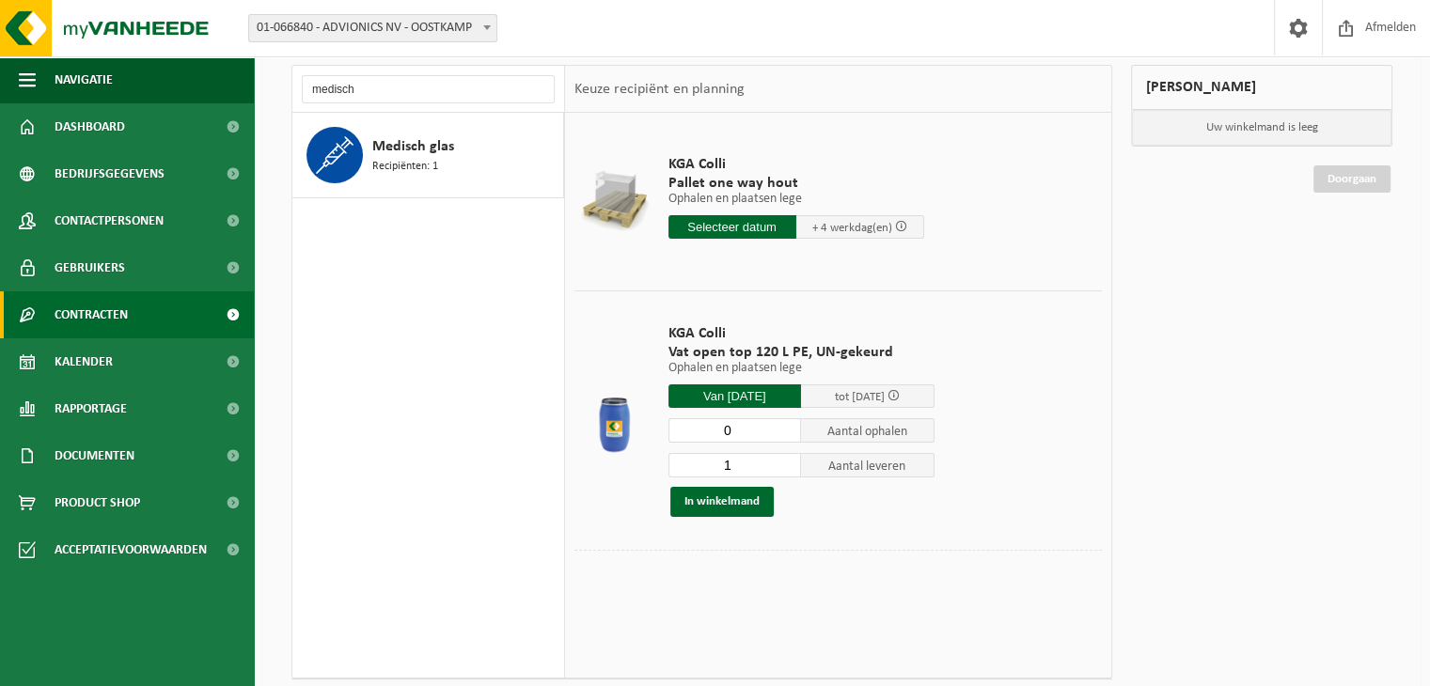
click at [232, 313] on span at bounding box center [233, 314] width 42 height 47
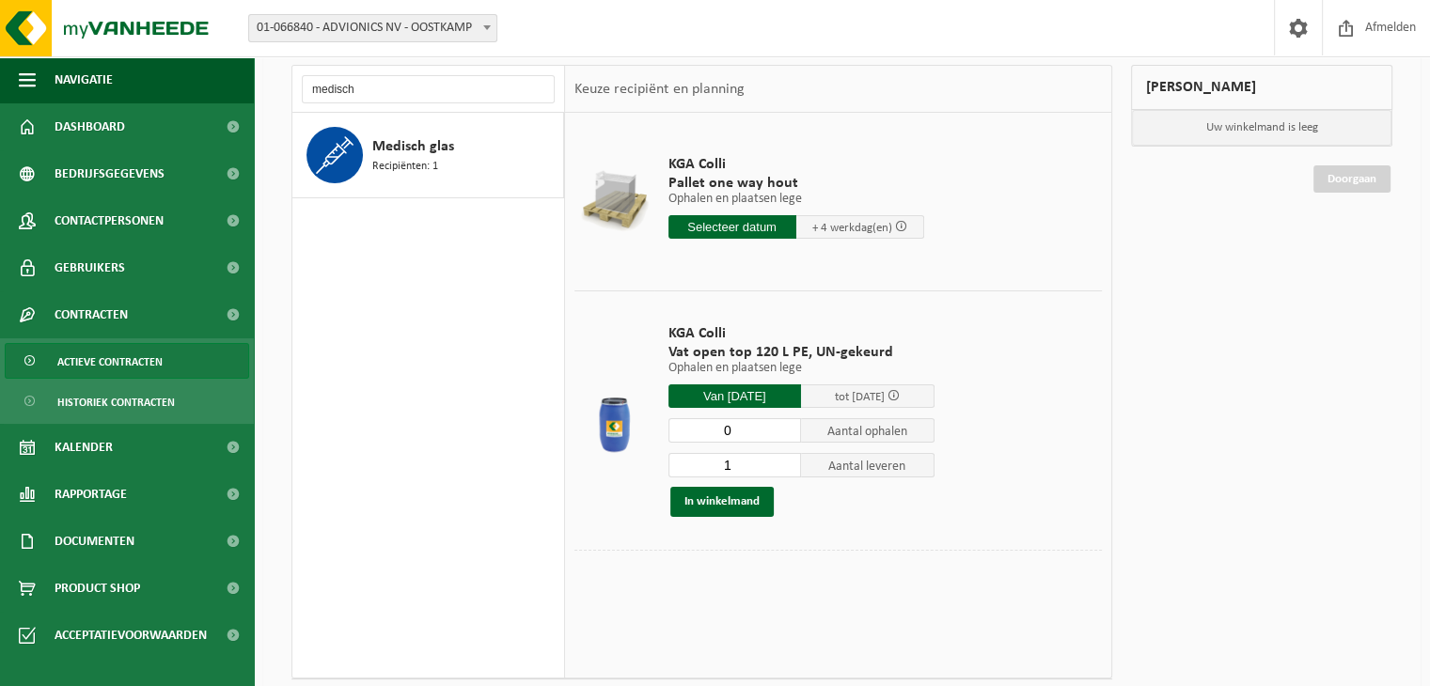
click at [139, 358] on span "Actieve contracten" at bounding box center [109, 362] width 105 height 36
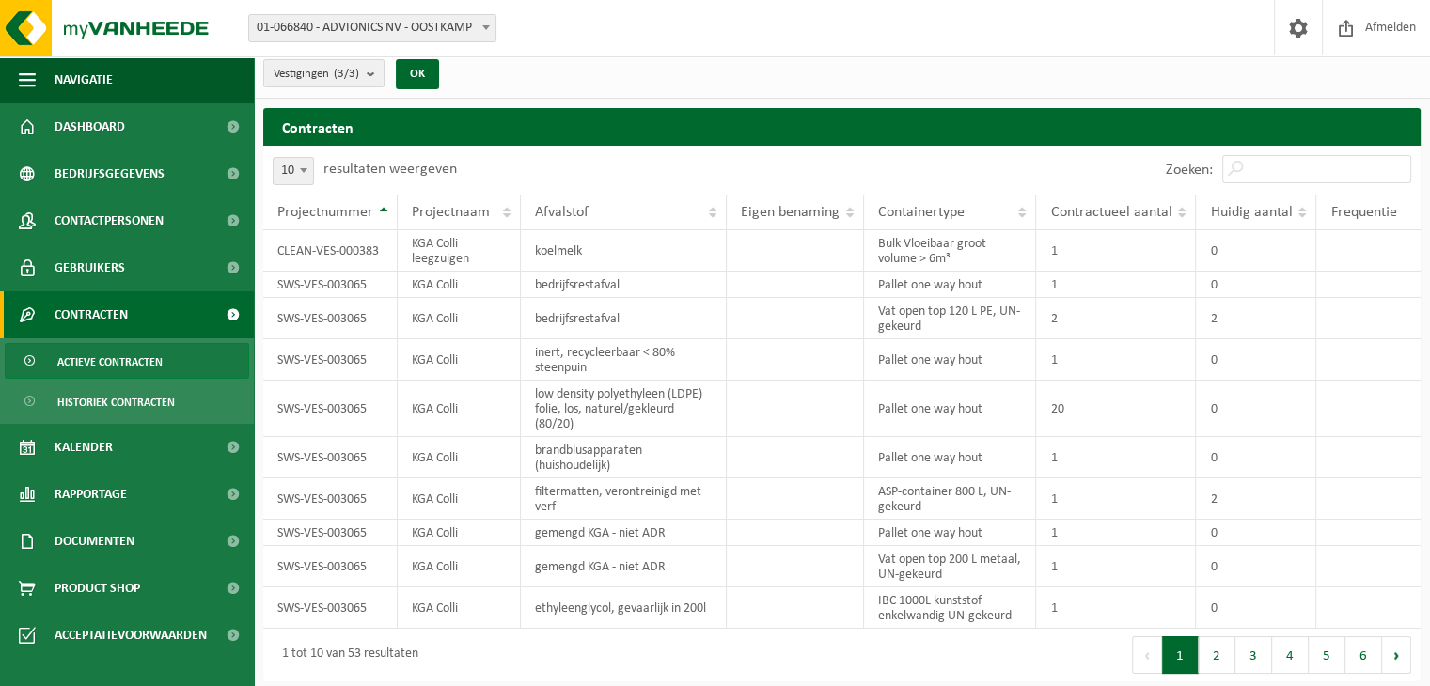
scroll to position [8, 0]
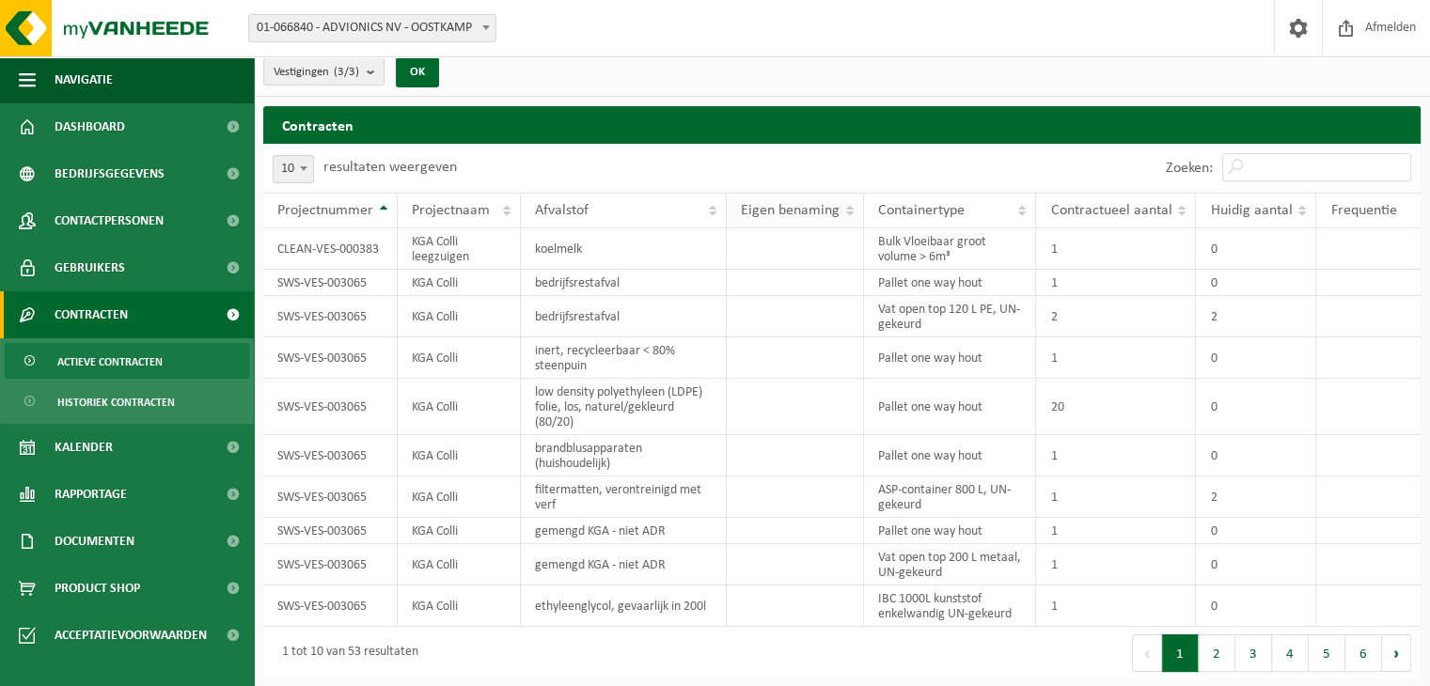
click at [850, 208] on th "Eigen benaming" at bounding box center [795, 211] width 137 height 36
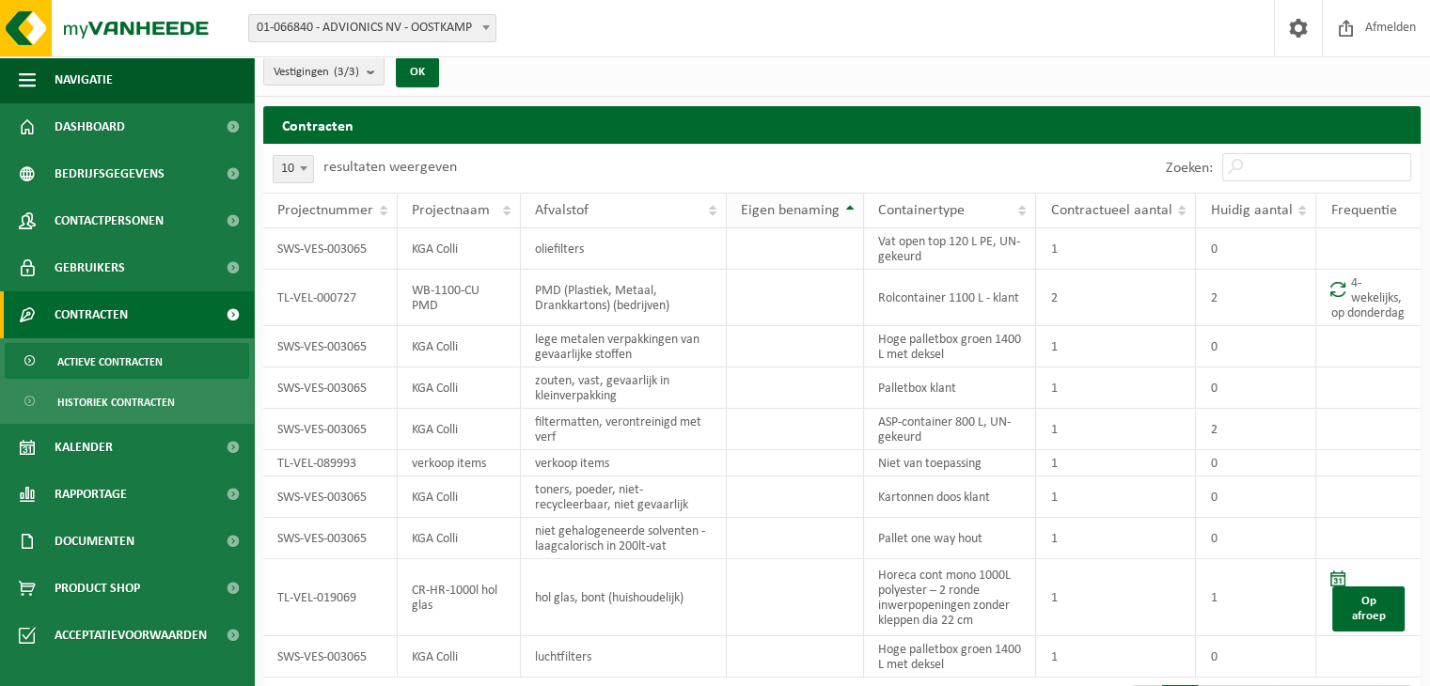
click at [850, 208] on th "Eigen benaming" at bounding box center [795, 211] width 137 height 36
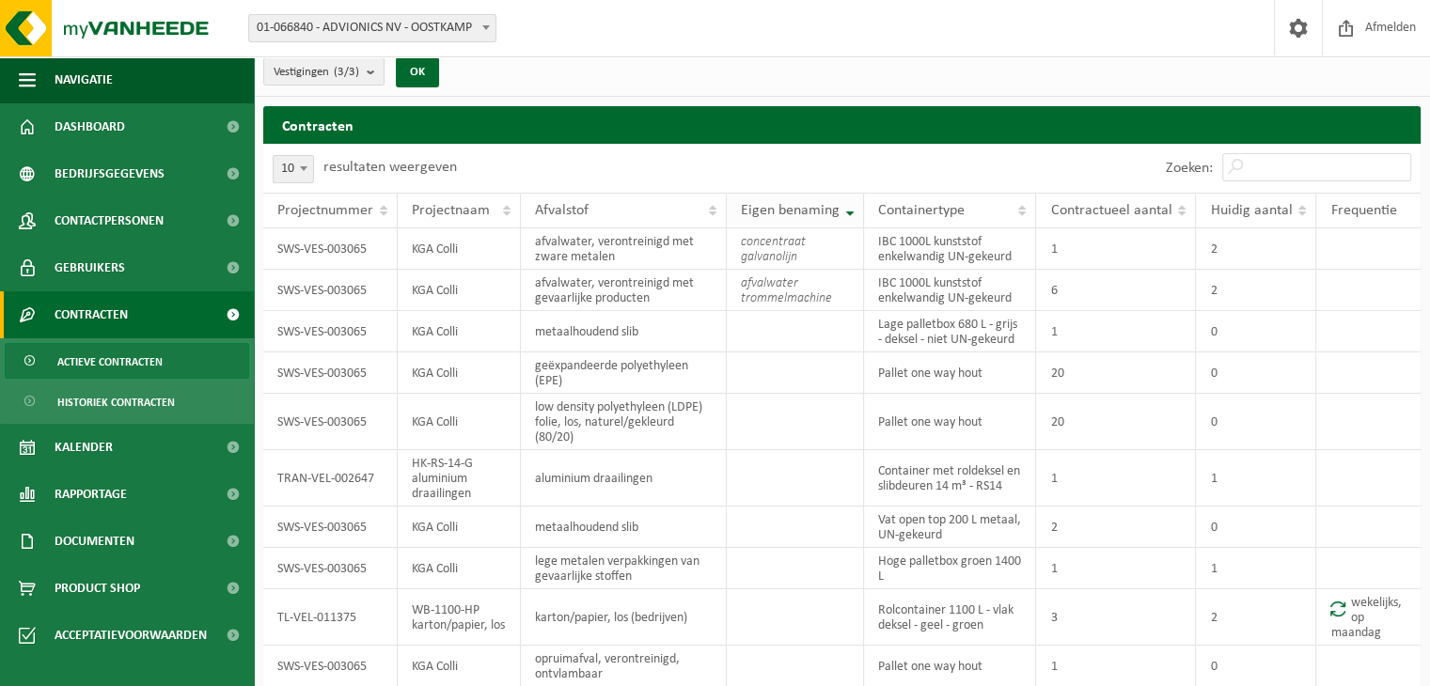
click at [850, 208] on th "Eigen benaming" at bounding box center [795, 211] width 137 height 36
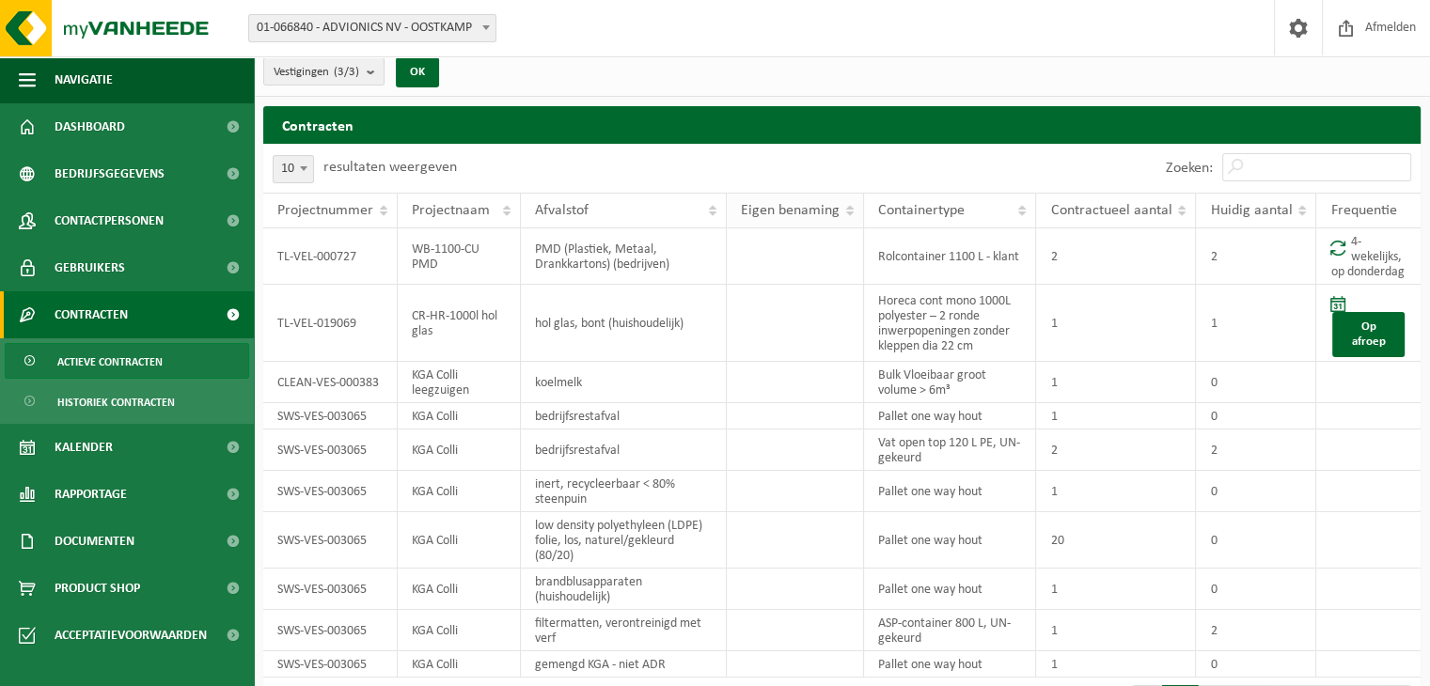
click at [850, 208] on th "Eigen benaming" at bounding box center [795, 211] width 137 height 36
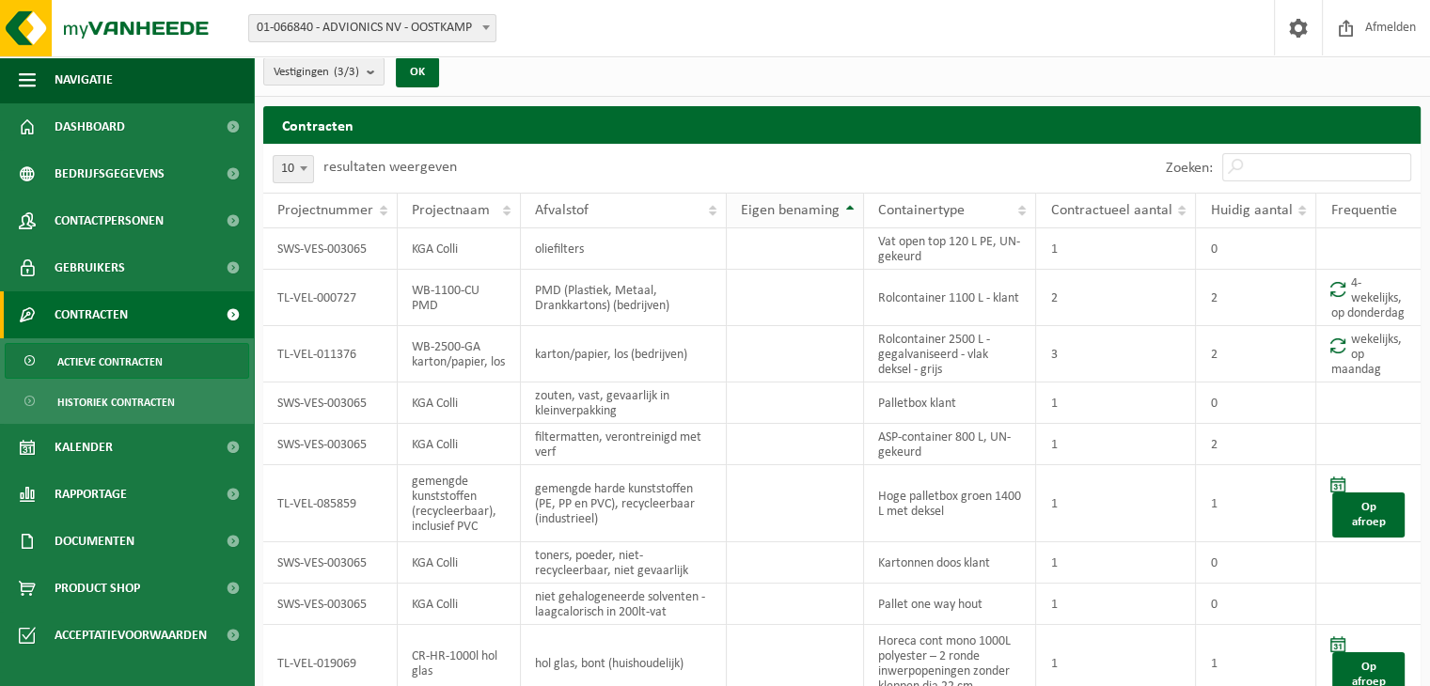
click at [850, 208] on th "Eigen benaming" at bounding box center [795, 211] width 137 height 36
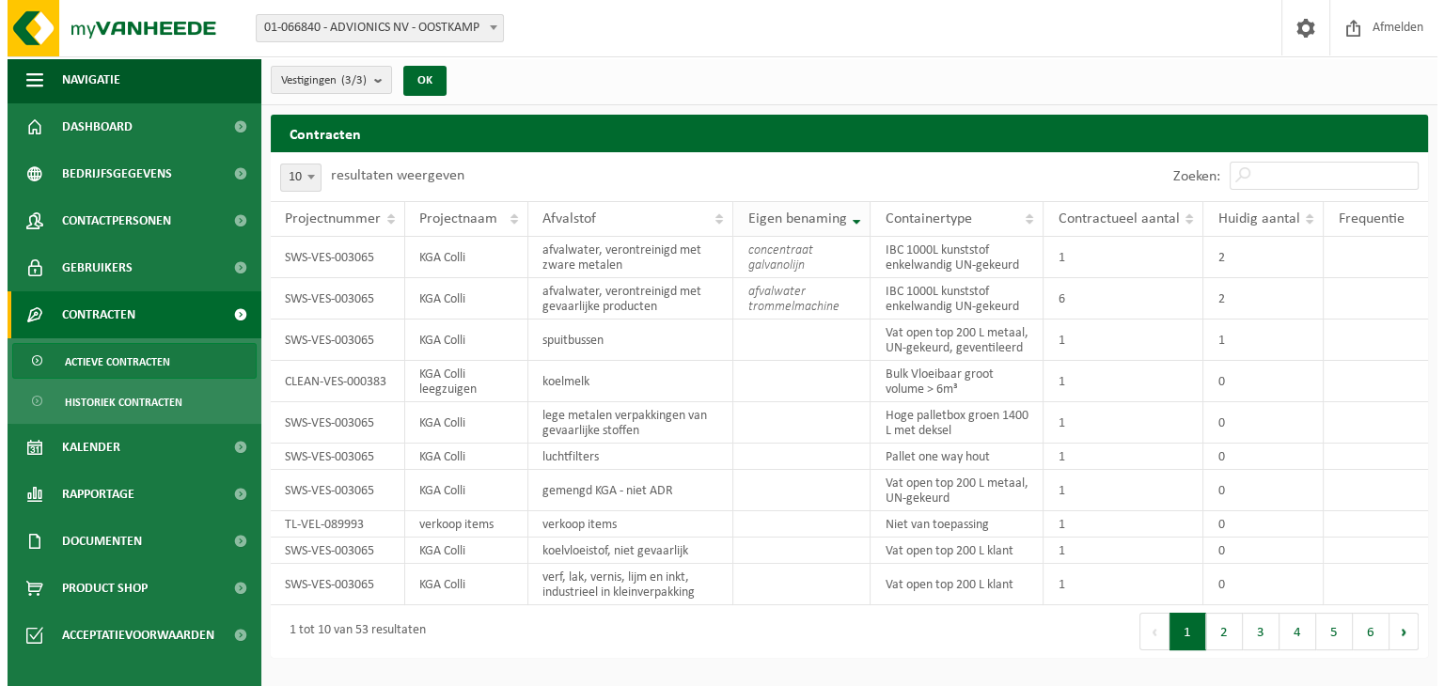
scroll to position [0, 0]
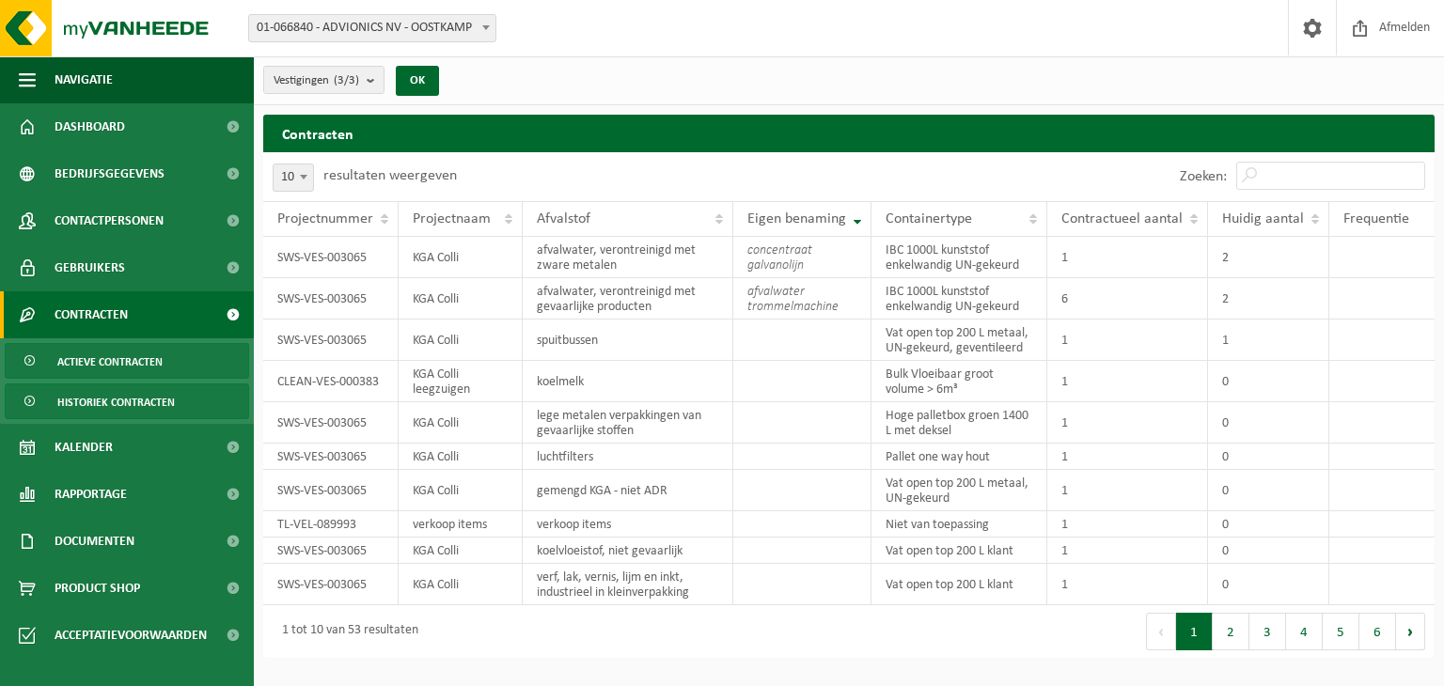
click at [28, 400] on span at bounding box center [31, 402] width 15 height 36
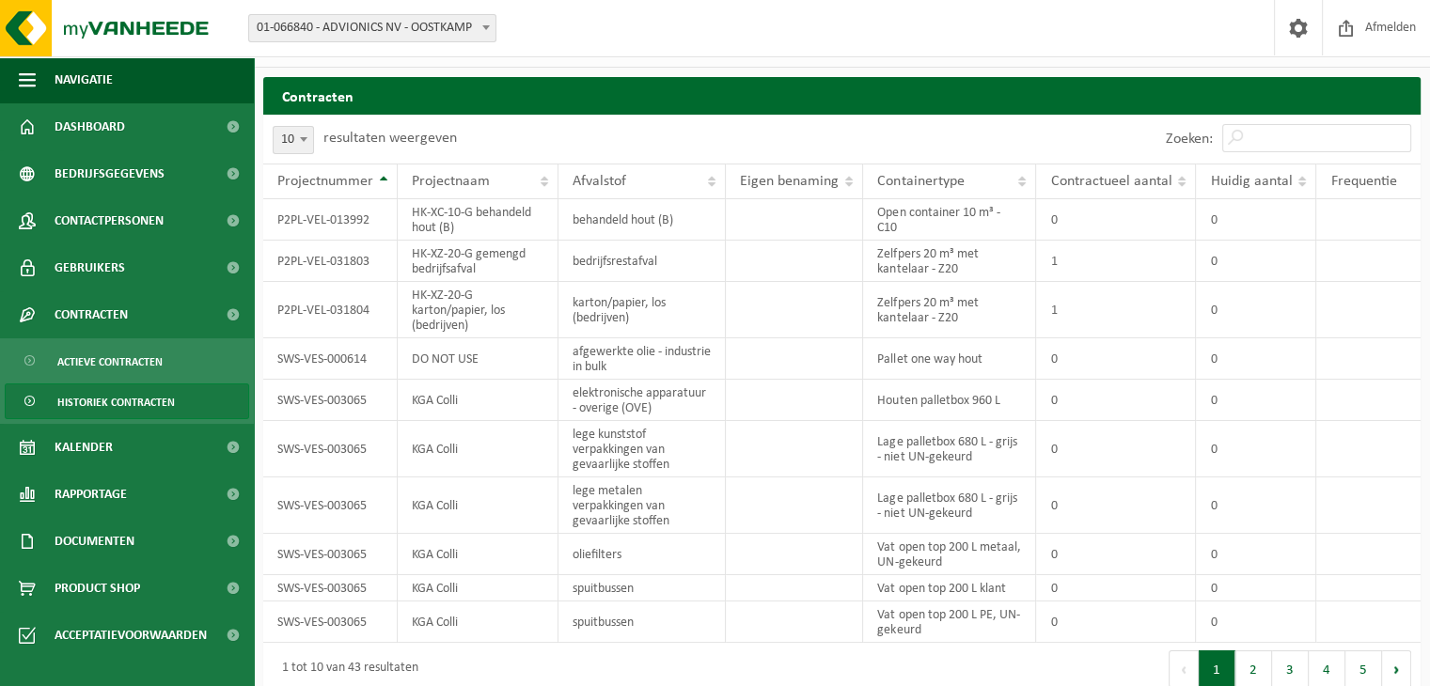
scroll to position [54, 0]
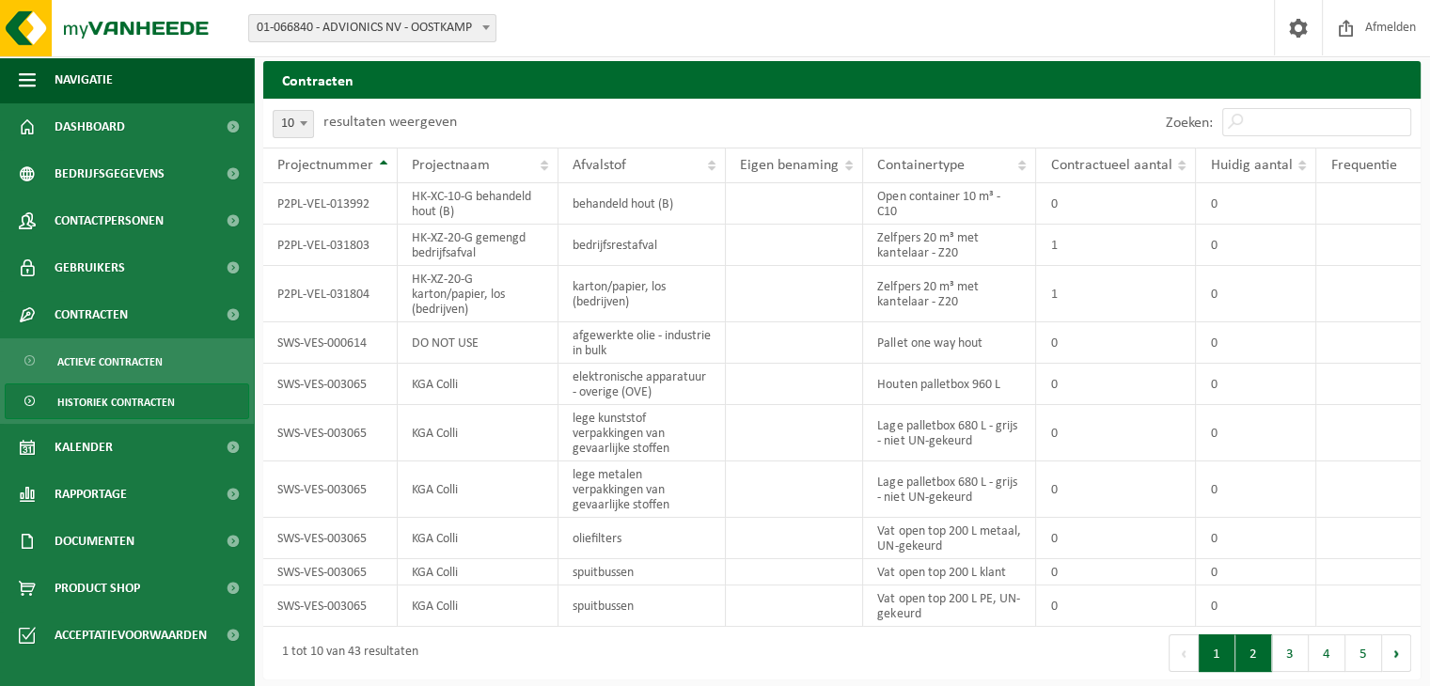
click at [1257, 655] on button "2" at bounding box center [1253, 654] width 37 height 38
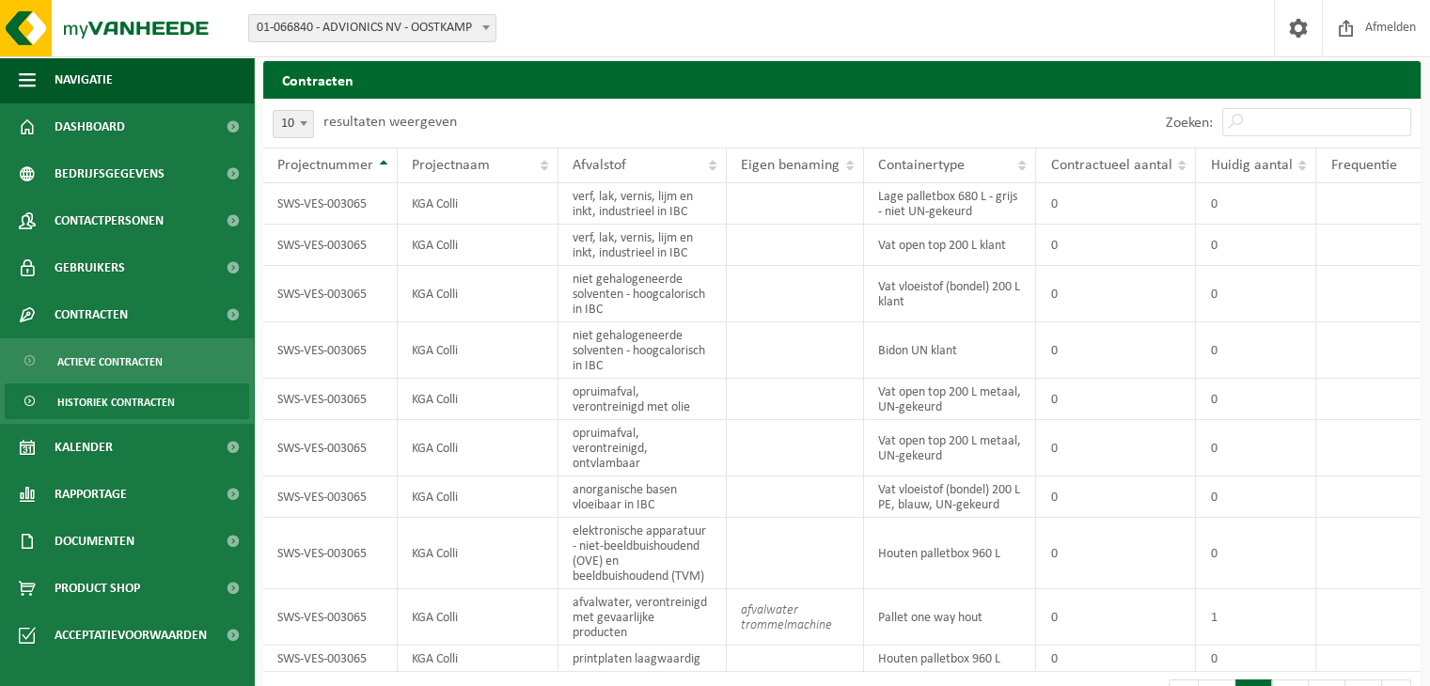
scroll to position [67, 0]
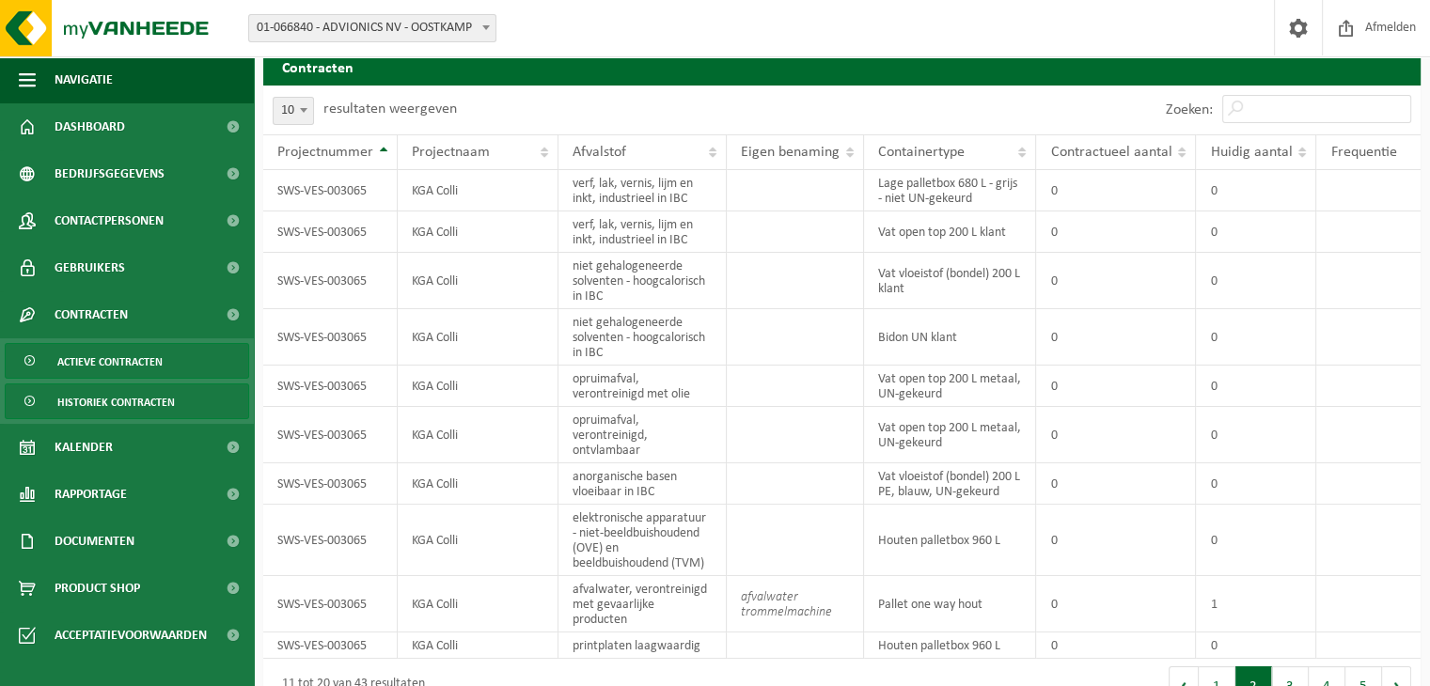
click at [134, 358] on span "Actieve contracten" at bounding box center [109, 362] width 105 height 36
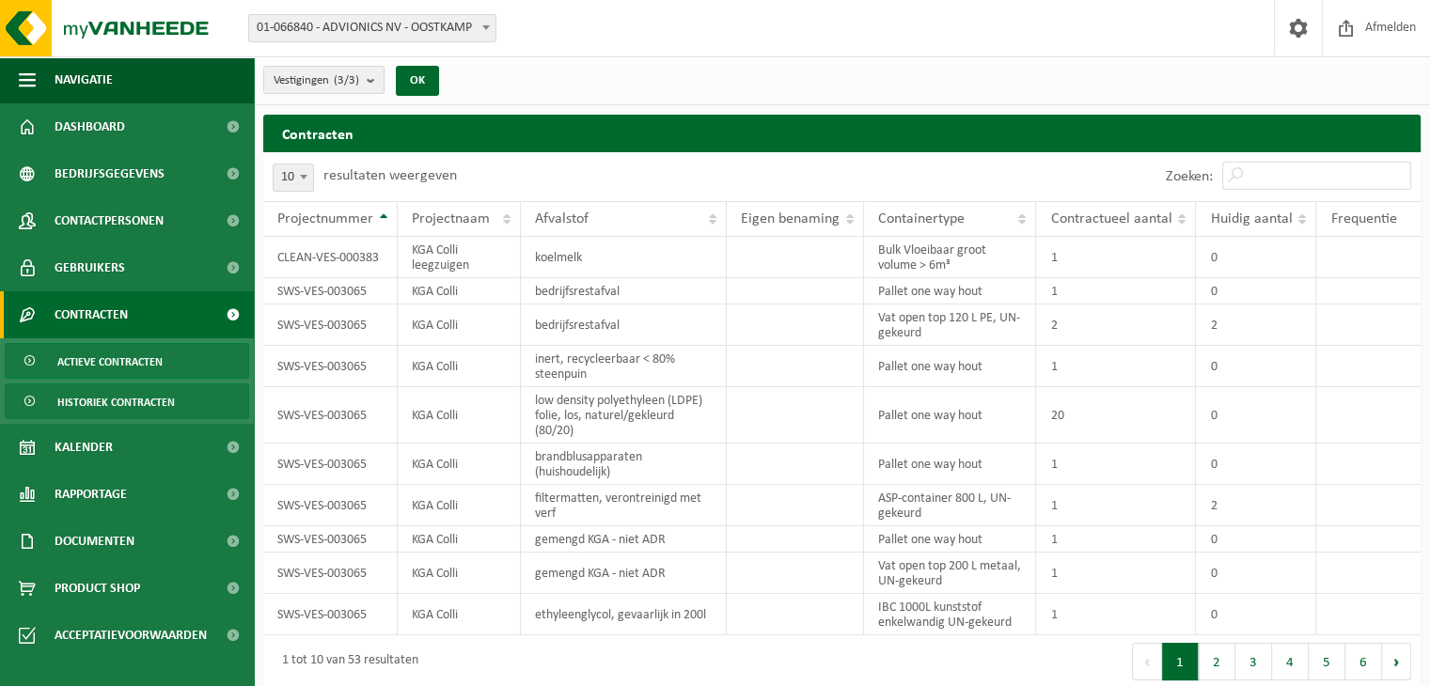
click at [138, 403] on span "Historiek contracten" at bounding box center [116, 402] width 118 height 36
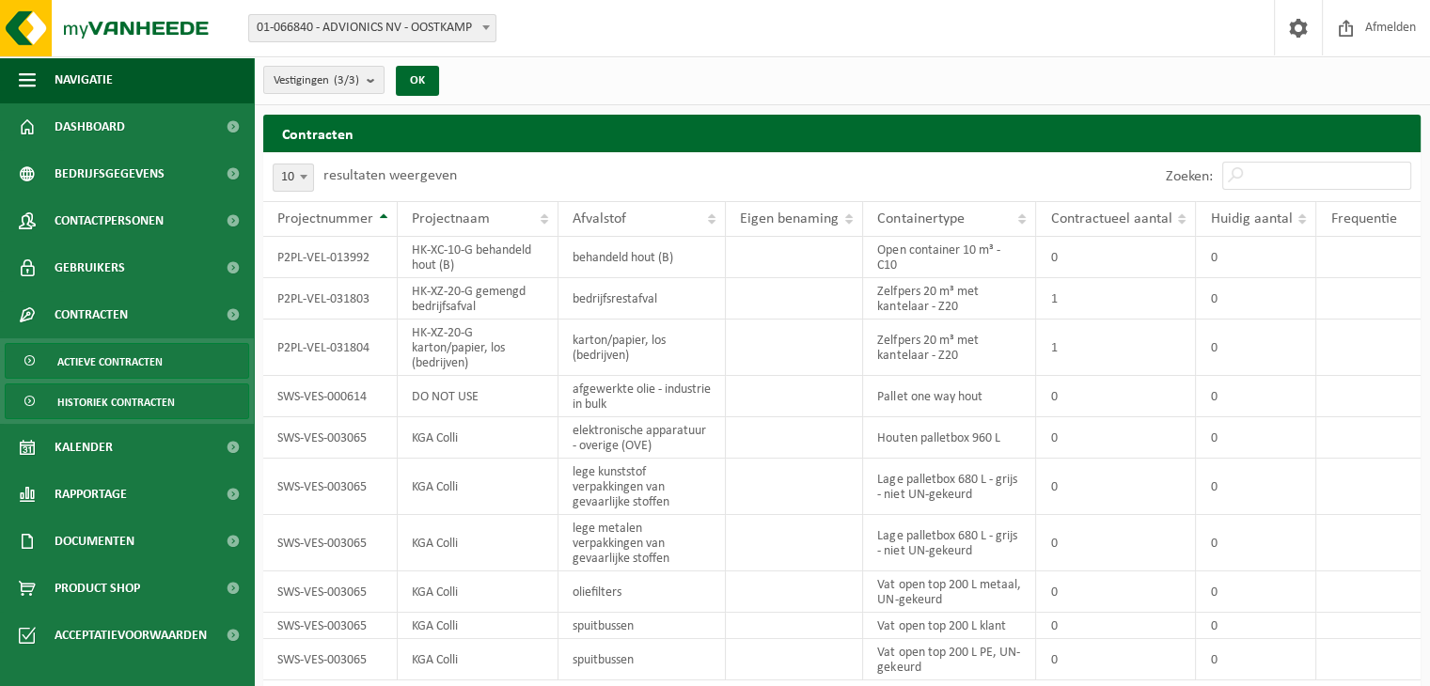
click at [139, 357] on span "Actieve contracten" at bounding box center [109, 362] width 105 height 36
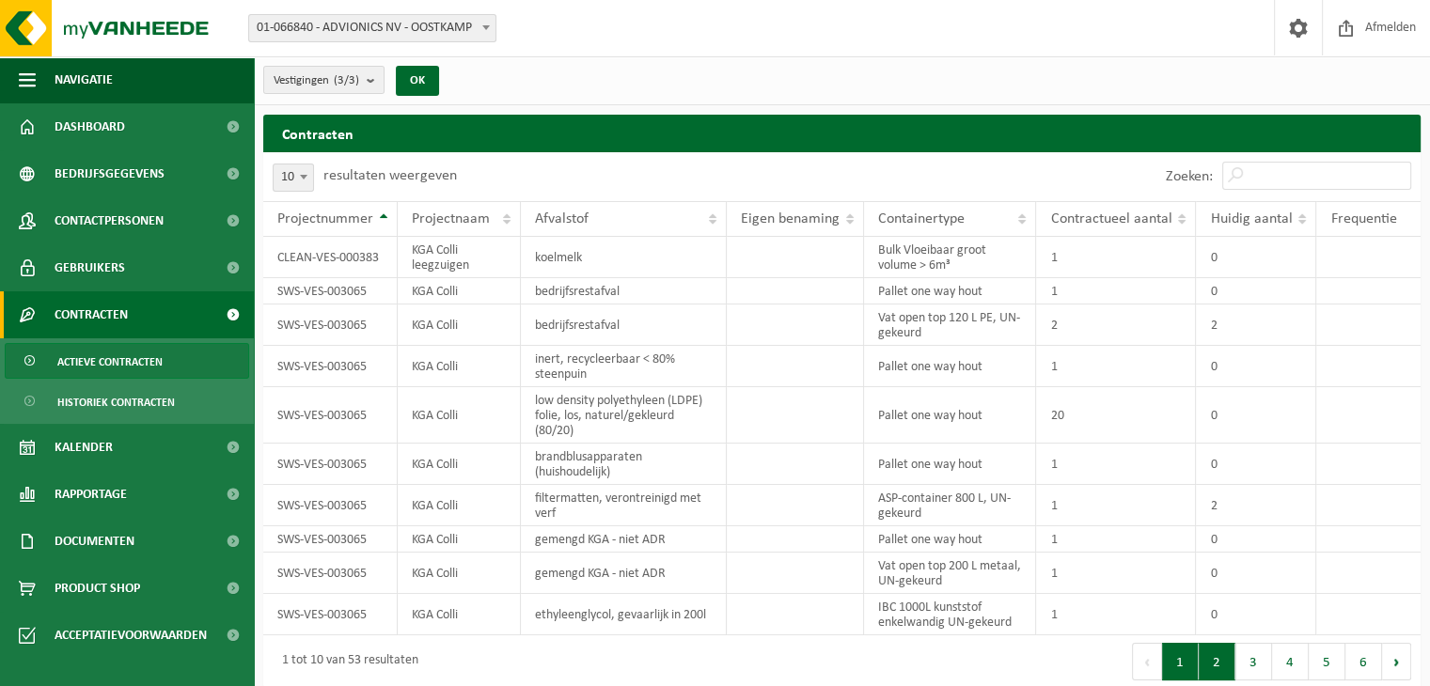
click at [1217, 666] on button "2" at bounding box center [1217, 662] width 37 height 38
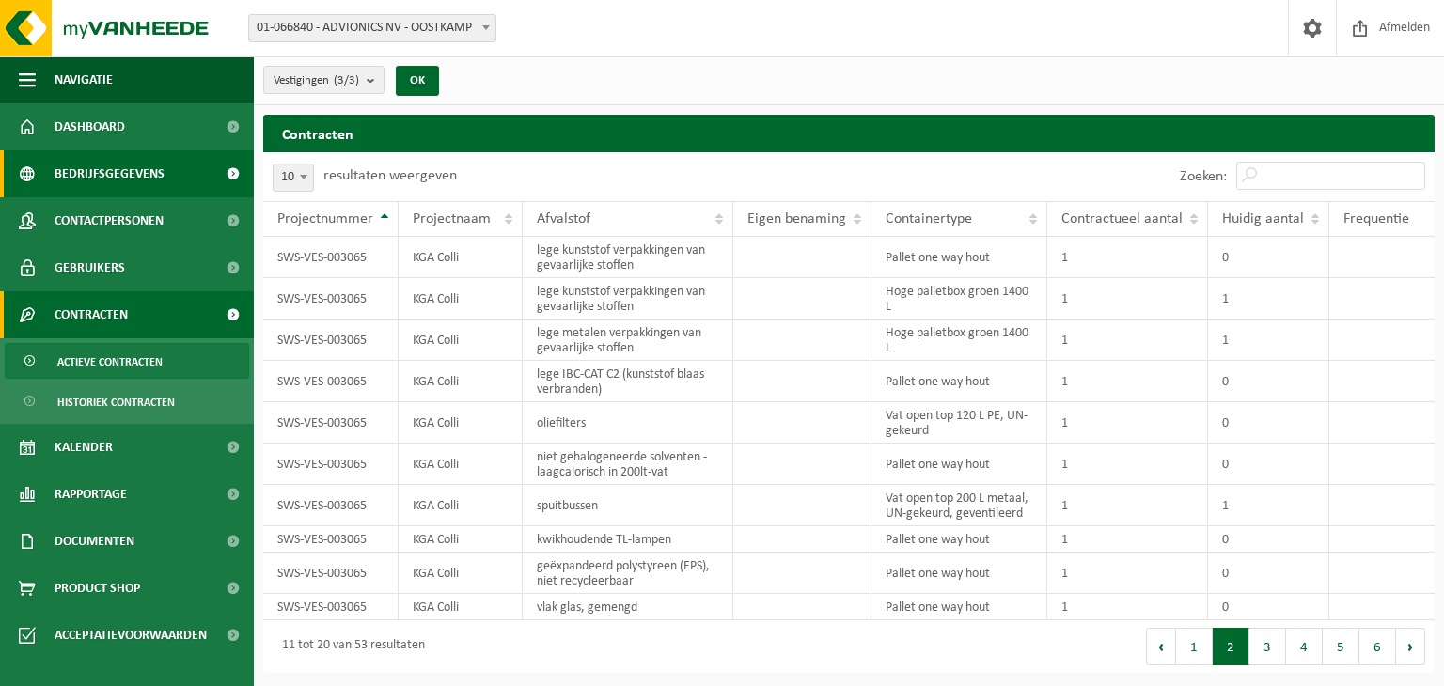
click at [151, 171] on span "Bedrijfsgegevens" at bounding box center [110, 173] width 110 height 47
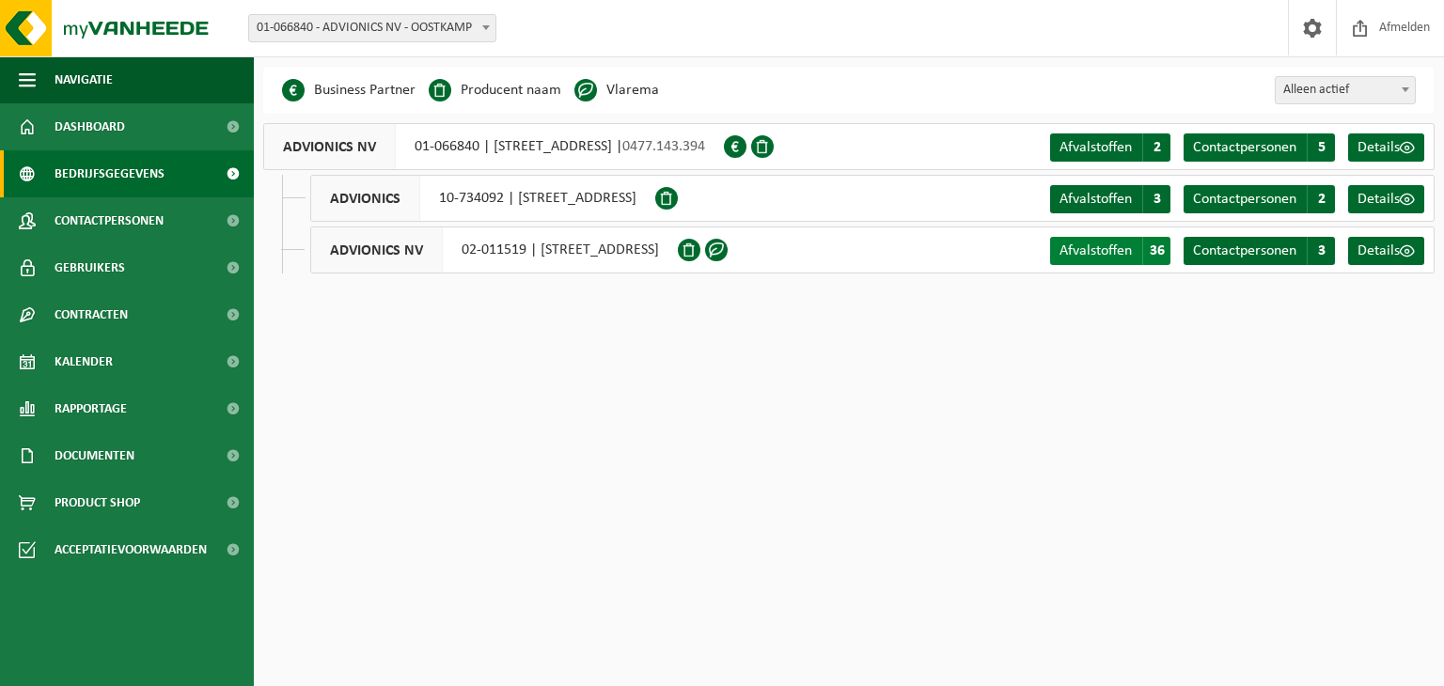
click at [1126, 253] on span "Afvalstoffen" at bounding box center [1095, 250] width 72 height 15
click at [1098, 196] on span "Afvalstoffen" at bounding box center [1095, 199] width 72 height 15
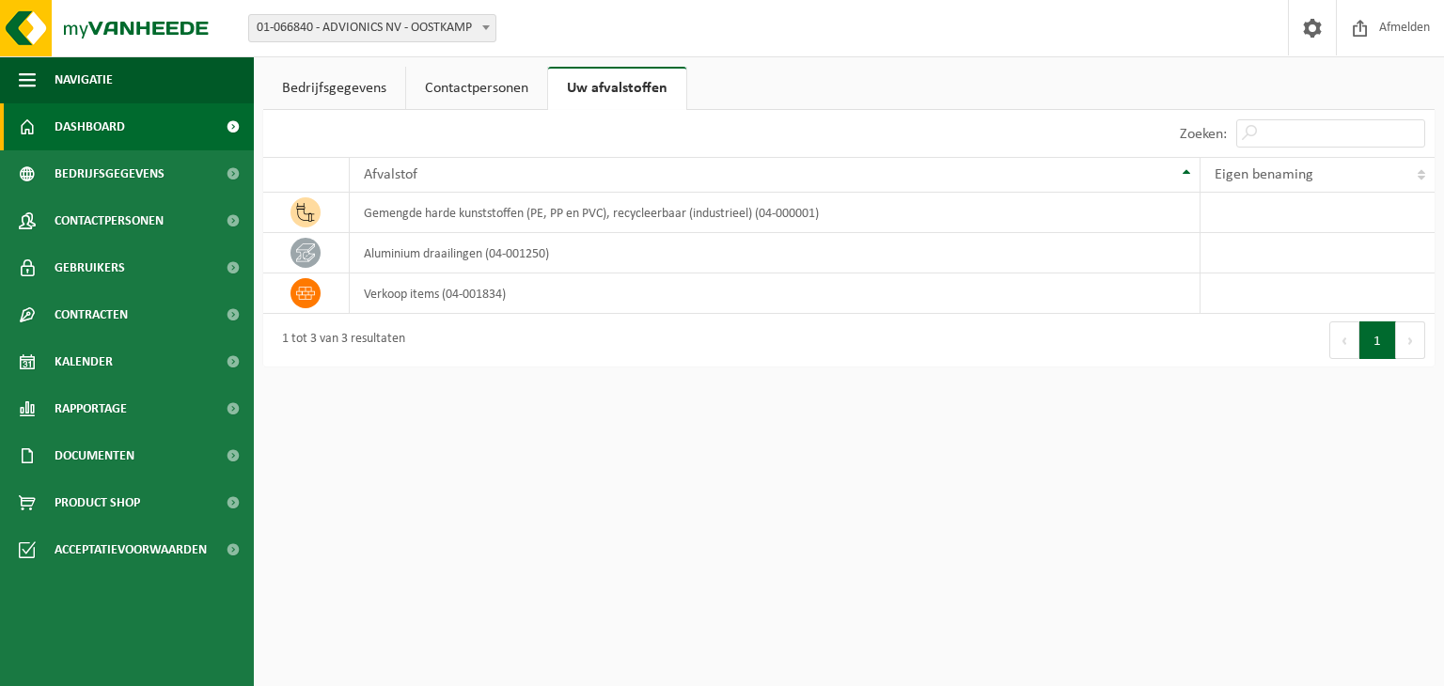
click at [125, 126] on link "Dashboard" at bounding box center [127, 126] width 254 height 47
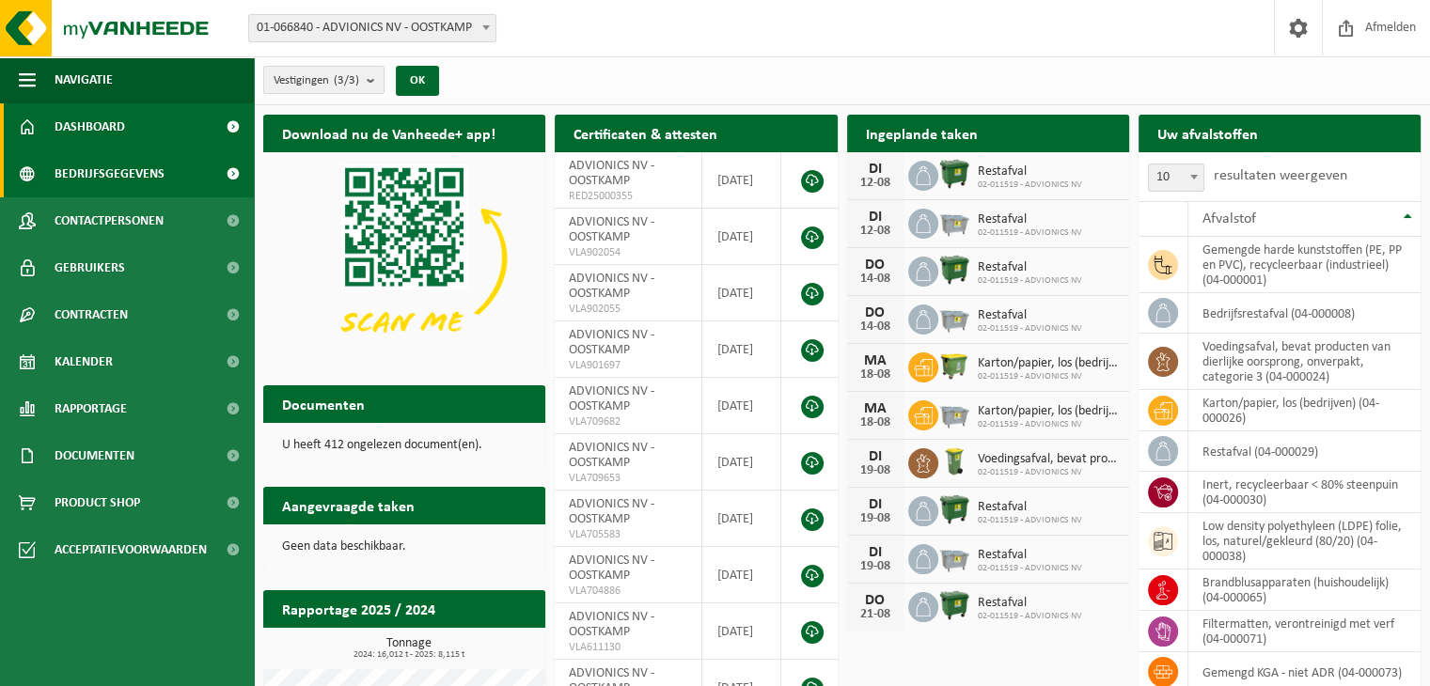
click at [113, 178] on span "Bedrijfsgegevens" at bounding box center [110, 173] width 110 height 47
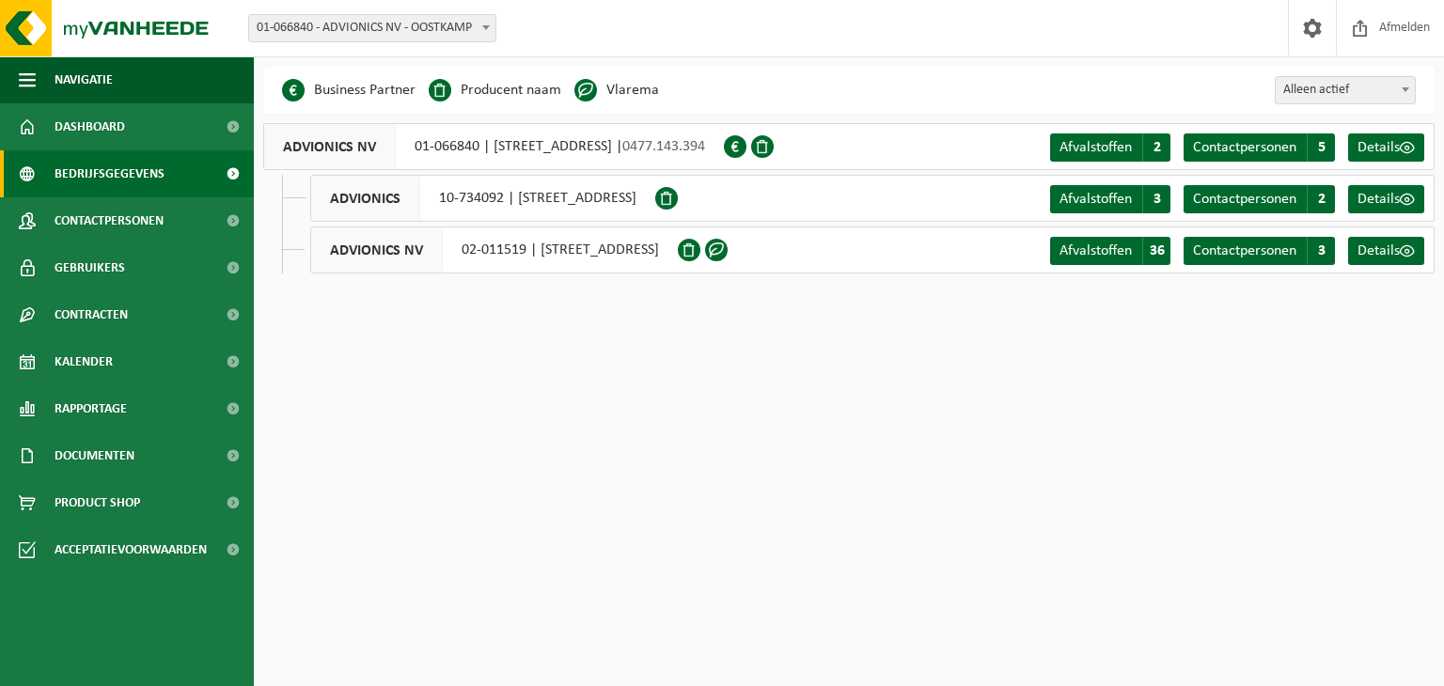
click at [331, 149] on span "ADVIONICS NV" at bounding box center [330, 146] width 132 height 45
click at [1113, 144] on span "Afvalstoffen" at bounding box center [1095, 147] width 72 height 15
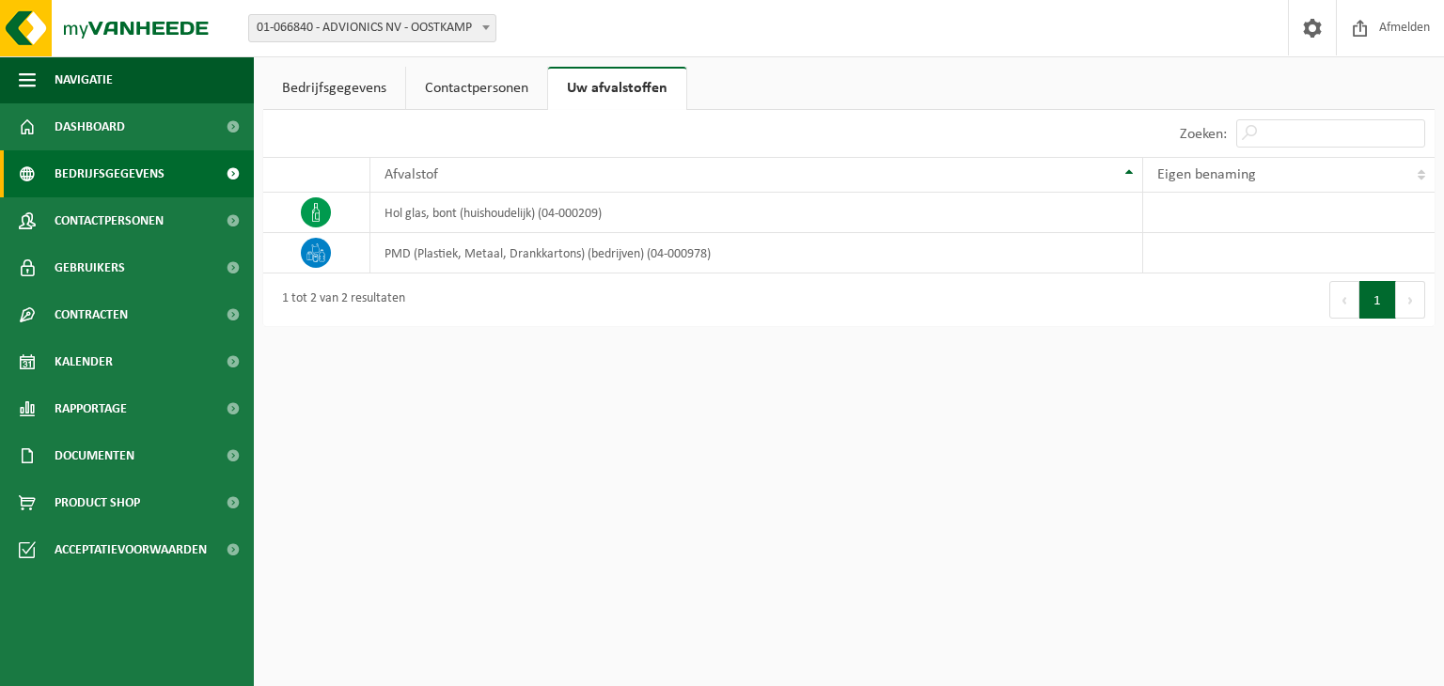
click at [122, 171] on span "Bedrijfsgegevens" at bounding box center [110, 173] width 110 height 47
